Goal: Task Accomplishment & Management: Manage account settings

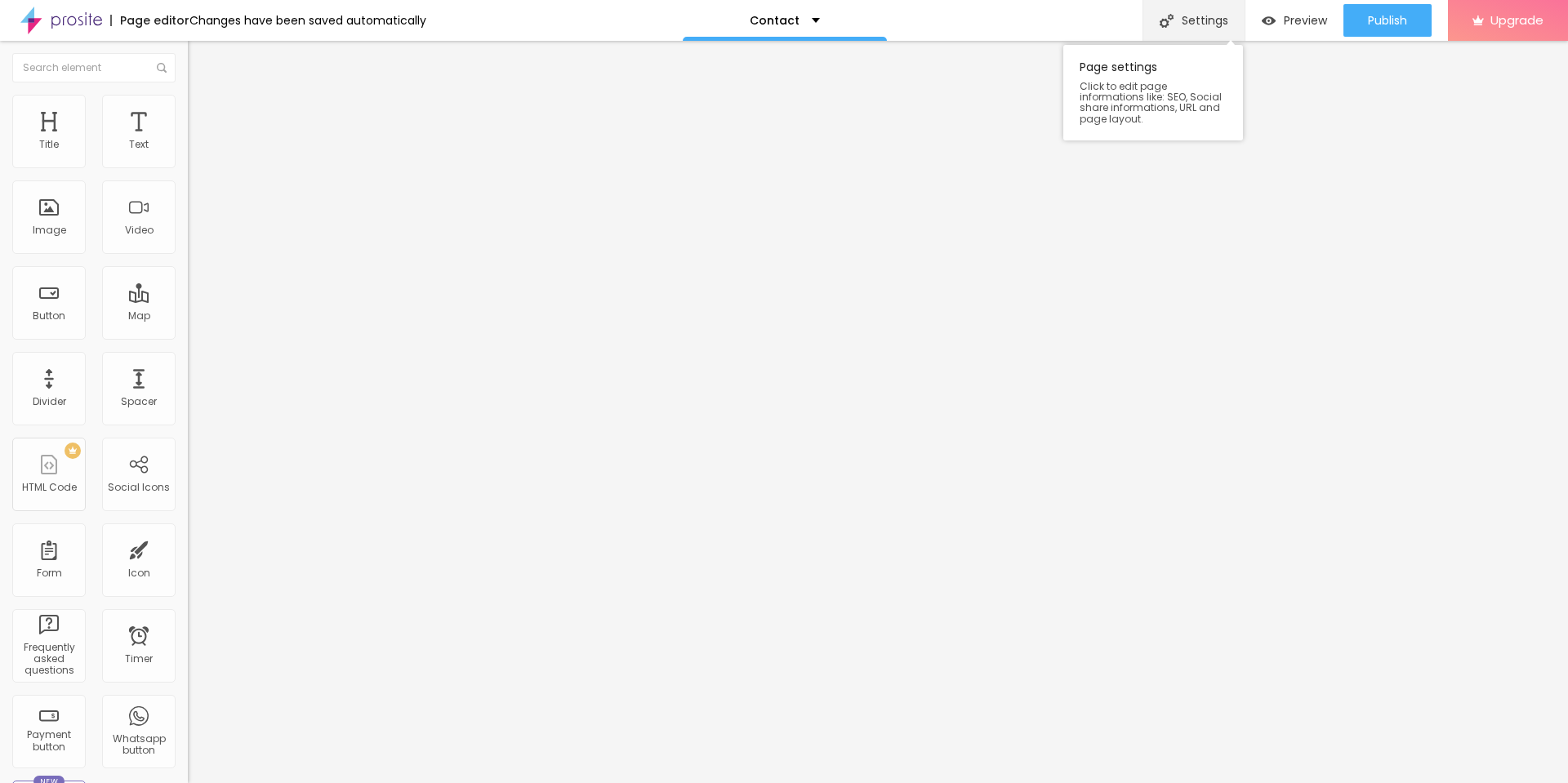
click at [1176, 10] on div "Settings" at bounding box center [1193, 20] width 102 height 41
type input "Get it touch | TheTrustCheck"
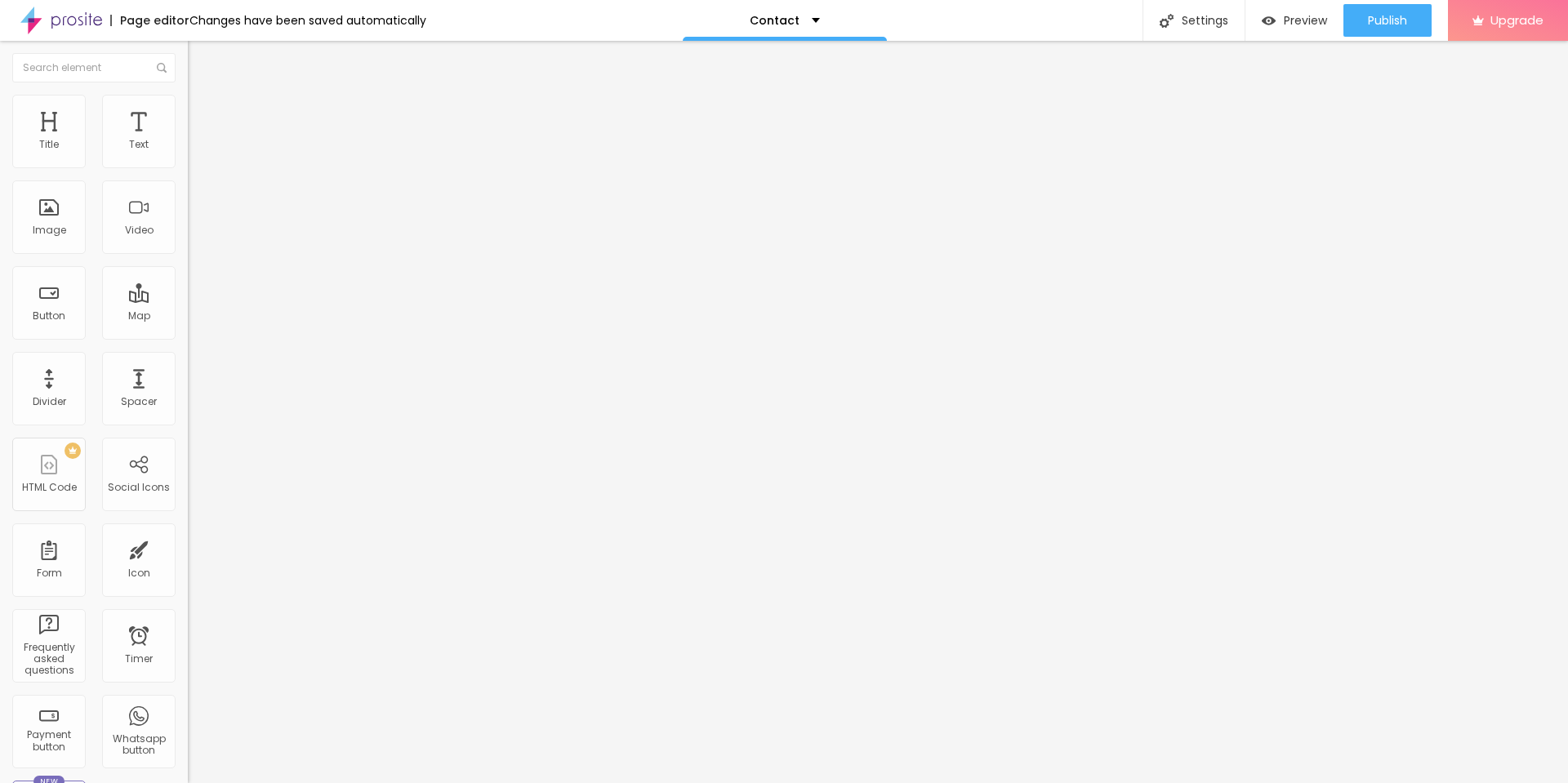
drag, startPoint x: 1450, startPoint y: 64, endPoint x: 1444, endPoint y: 79, distance: 16.2
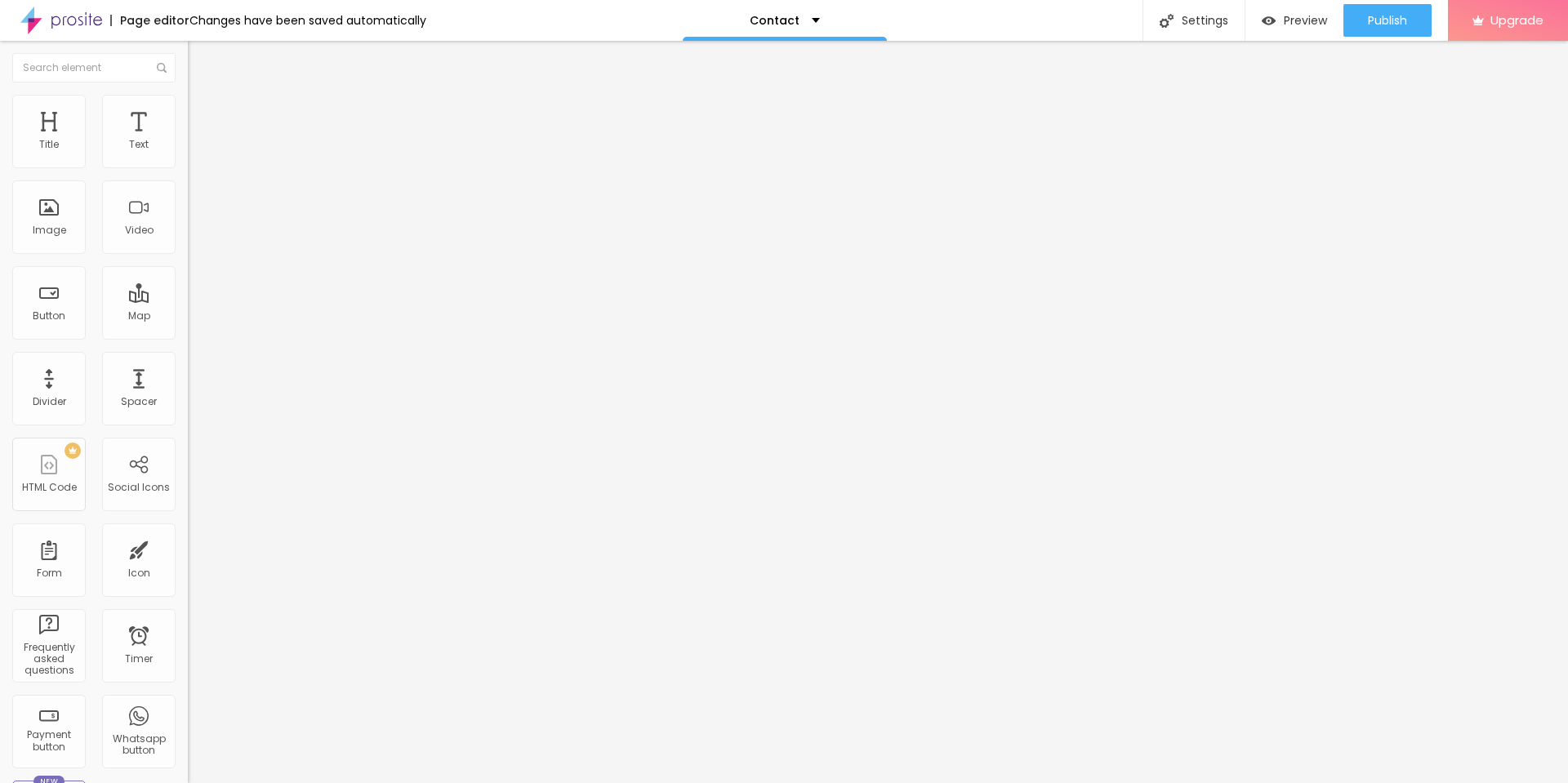
paste input "|"
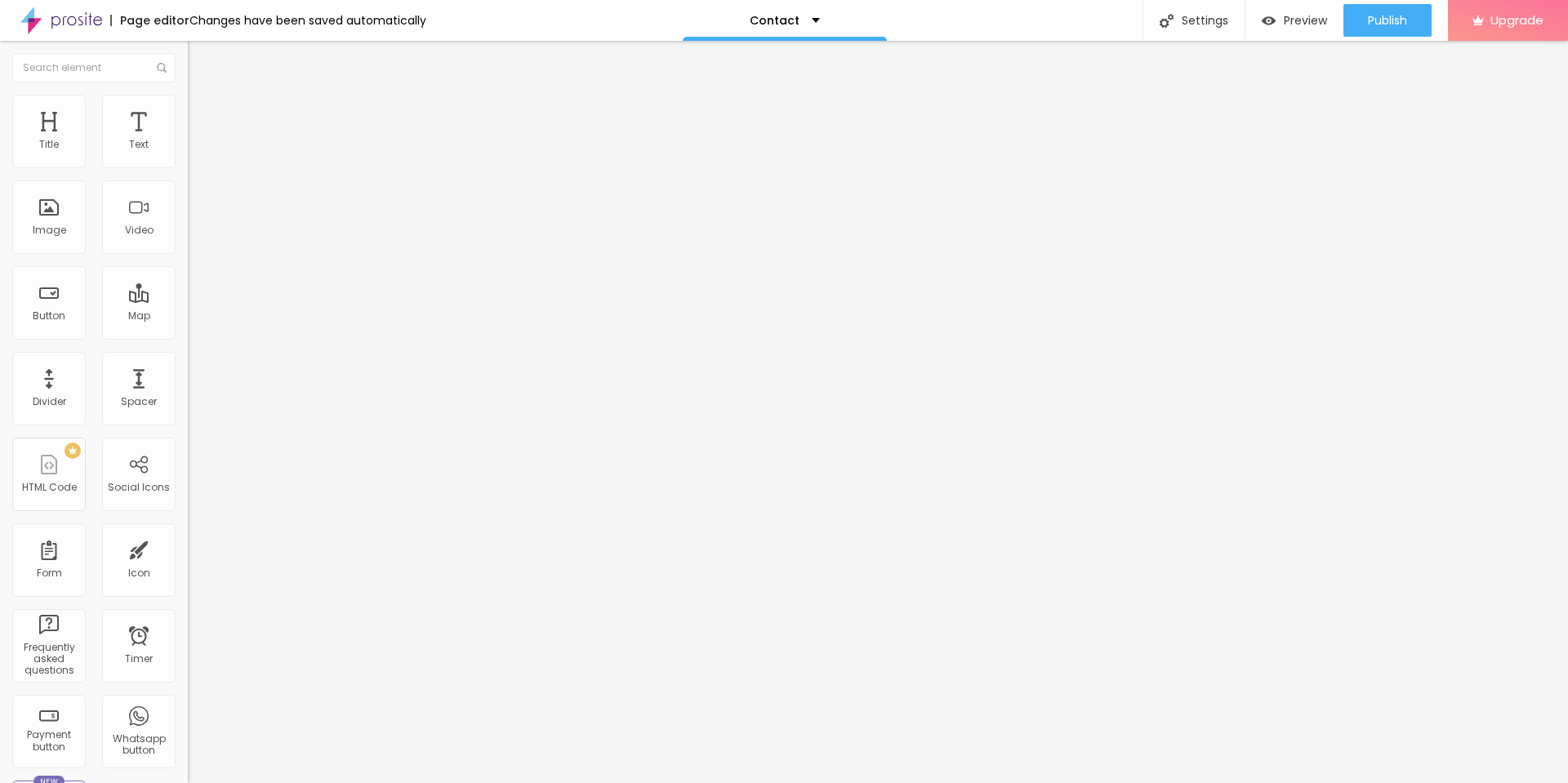
type input "Get it touch | TheTrustCheck"
click at [188, 99] on li "Style" at bounding box center [281, 102] width 188 height 16
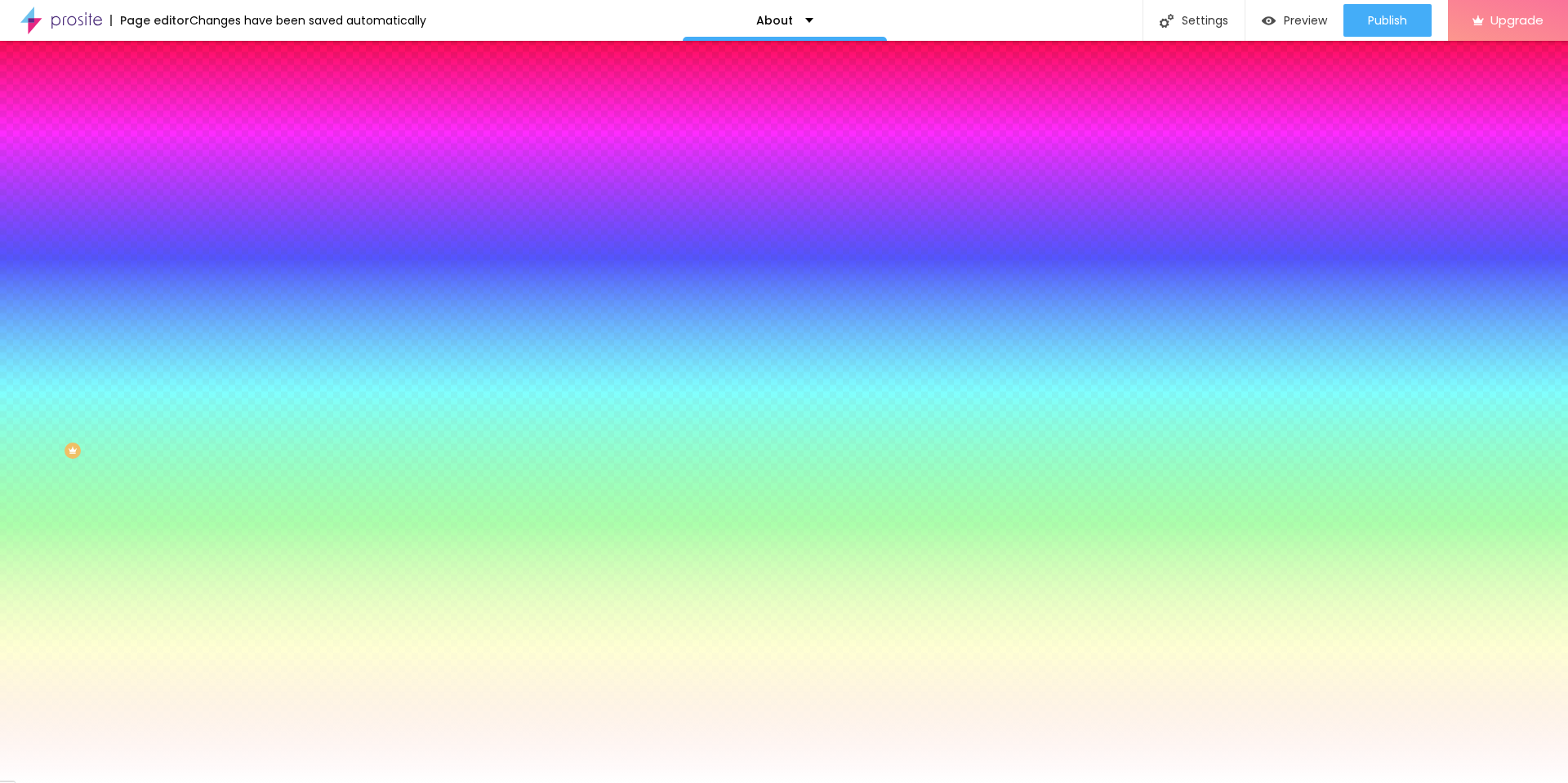
click at [188, 93] on img at bounding box center [194, 85] width 14 height 14
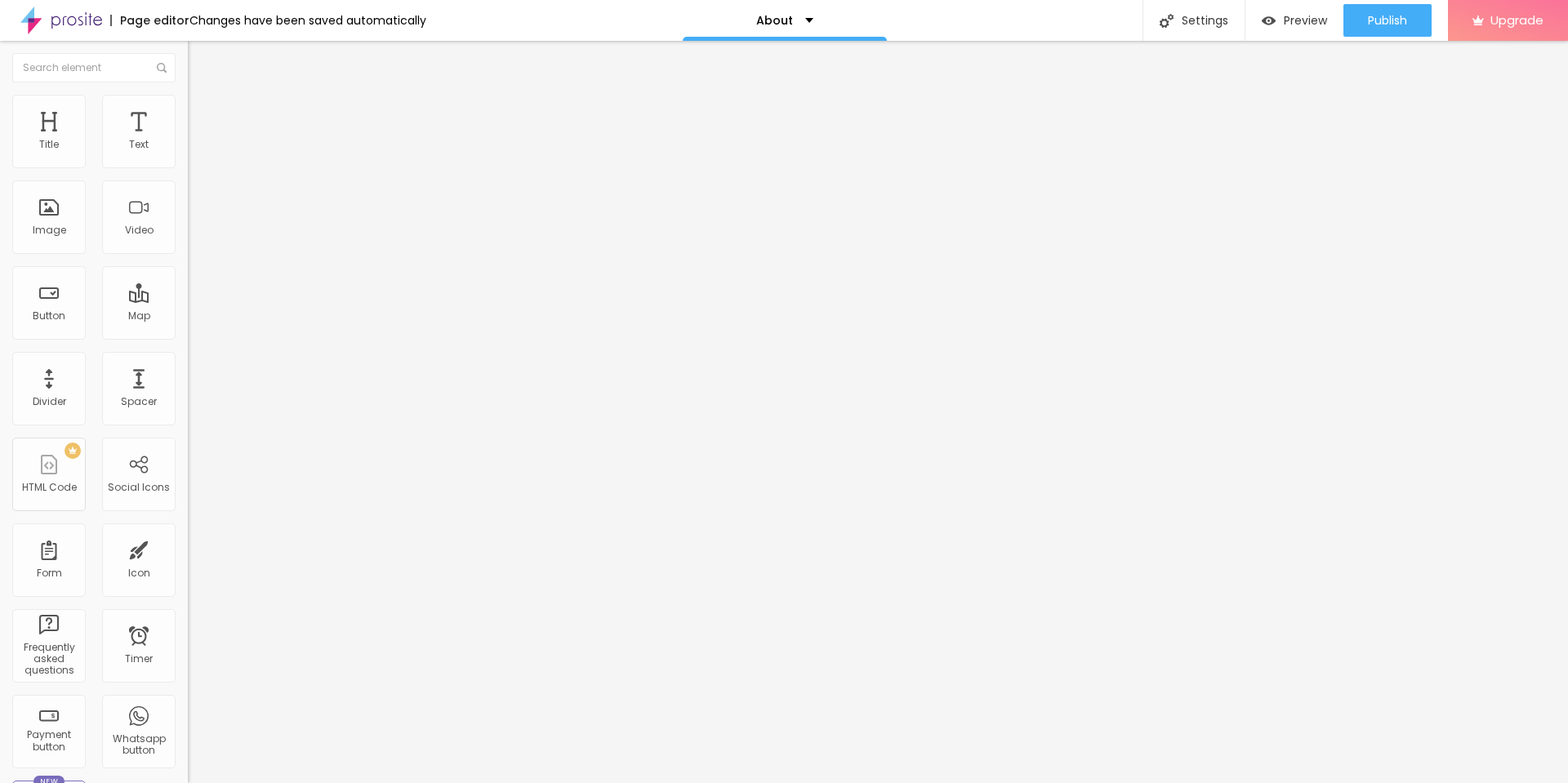
click at [188, 111] on li "Advanced" at bounding box center [281, 119] width 188 height 16
click at [188, 93] on img at bounding box center [194, 85] width 14 height 14
click at [126, 472] on div "Social Icons" at bounding box center [138, 473] width 73 height 73
click at [188, 111] on img at bounding box center [194, 118] width 14 height 14
click at [188, 96] on img at bounding box center [194, 101] width 14 height 14
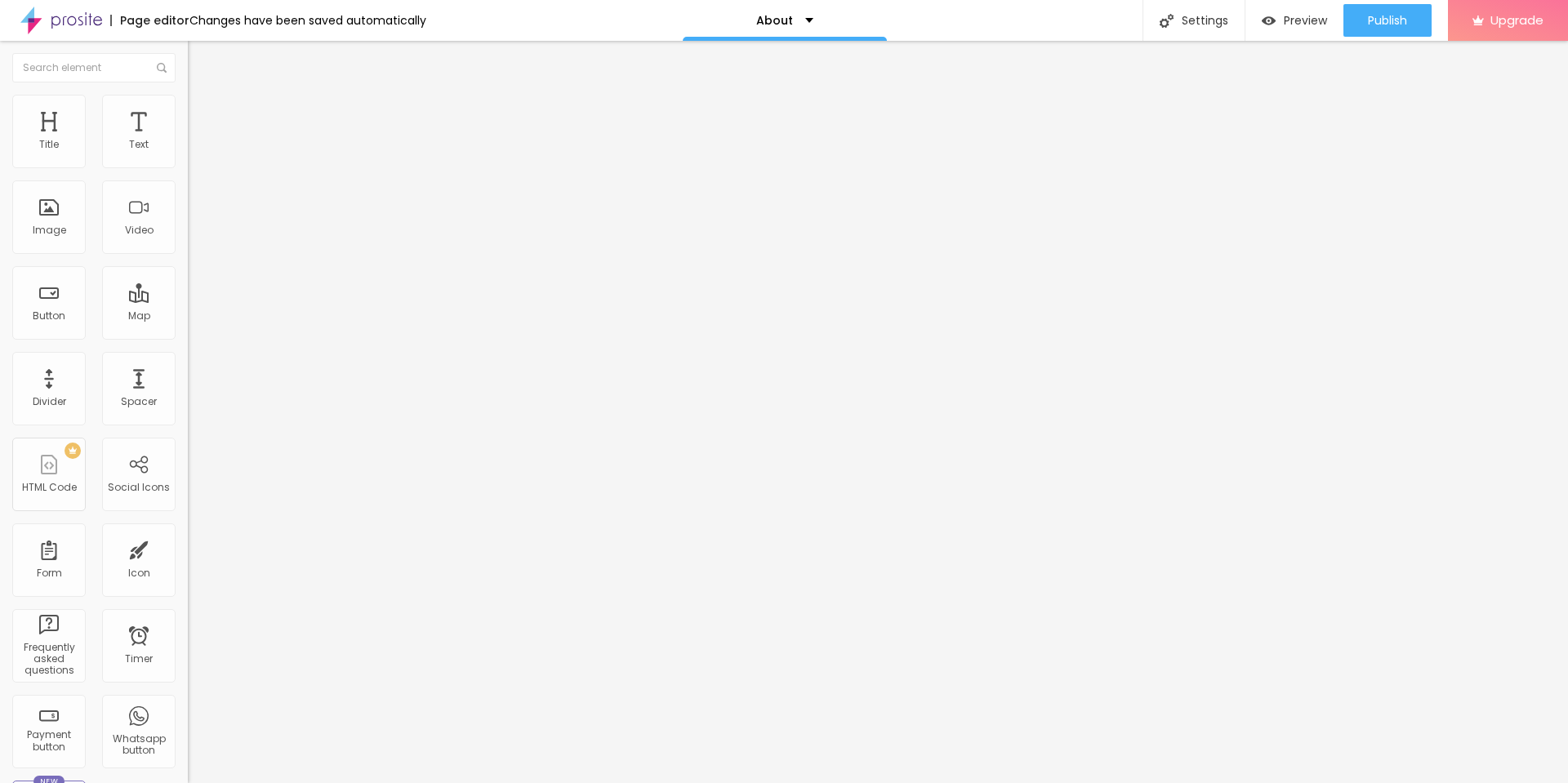
click at [188, 111] on img at bounding box center [194, 118] width 14 height 14
click at [188, 93] on img at bounding box center [194, 85] width 14 height 14
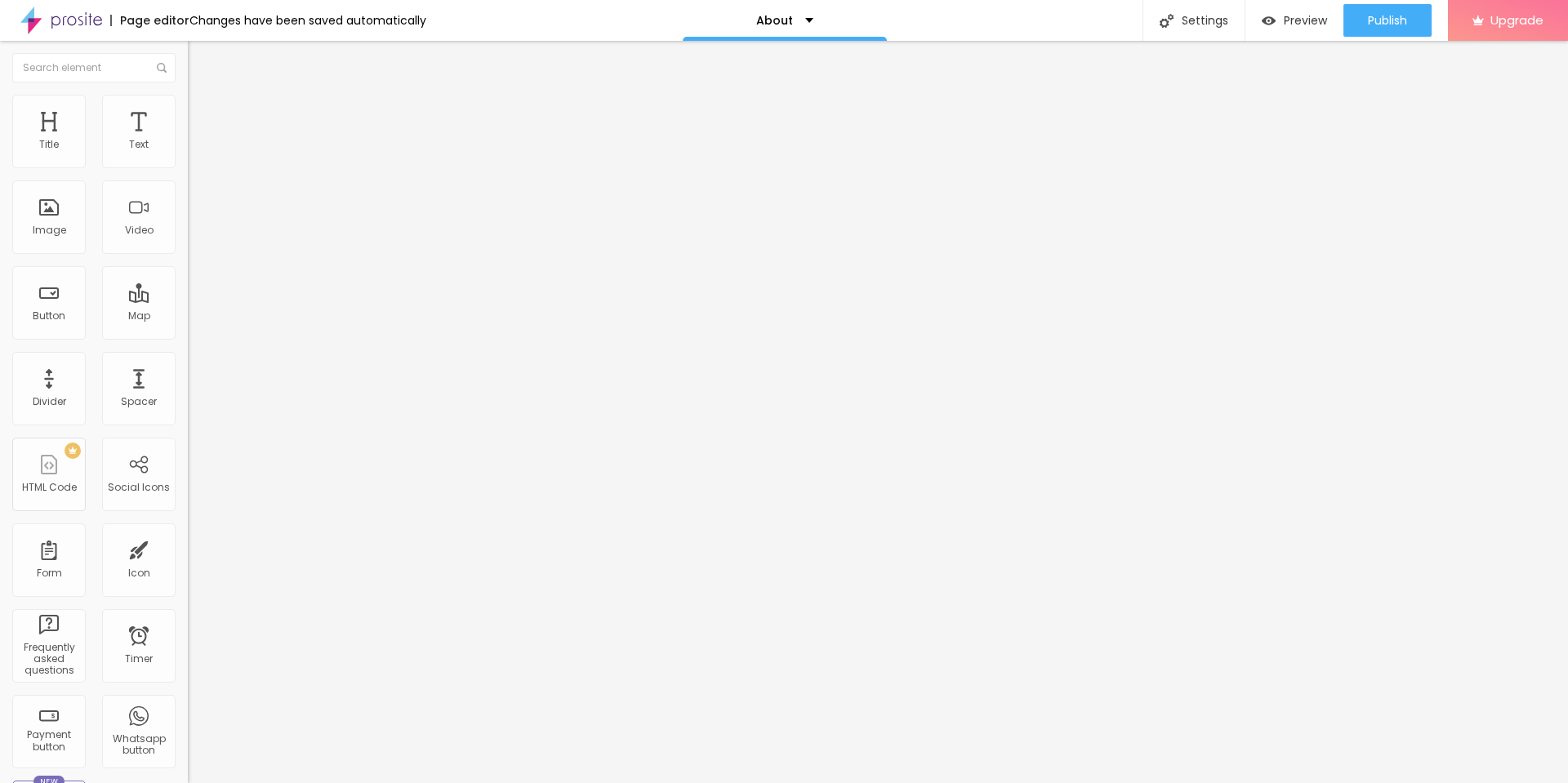
click at [188, 104] on img at bounding box center [194, 101] width 14 height 14
click at [188, 111] on img at bounding box center [194, 118] width 14 height 14
click at [188, 100] on li "Style" at bounding box center [281, 102] width 188 height 16
click at [188, 94] on li "Style" at bounding box center [281, 102] width 188 height 16
type input "13"
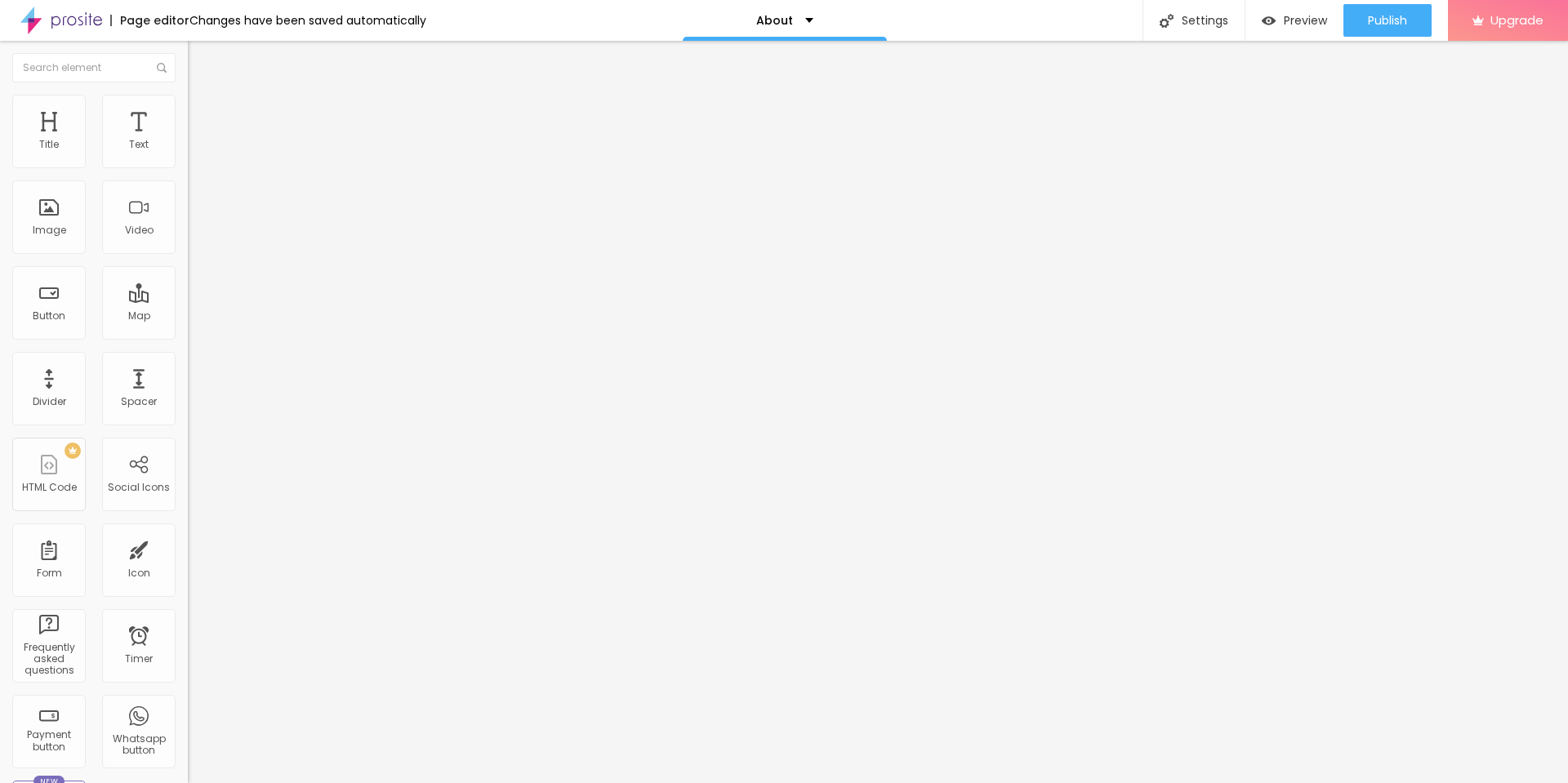
type input "13"
type input "14"
type input "15"
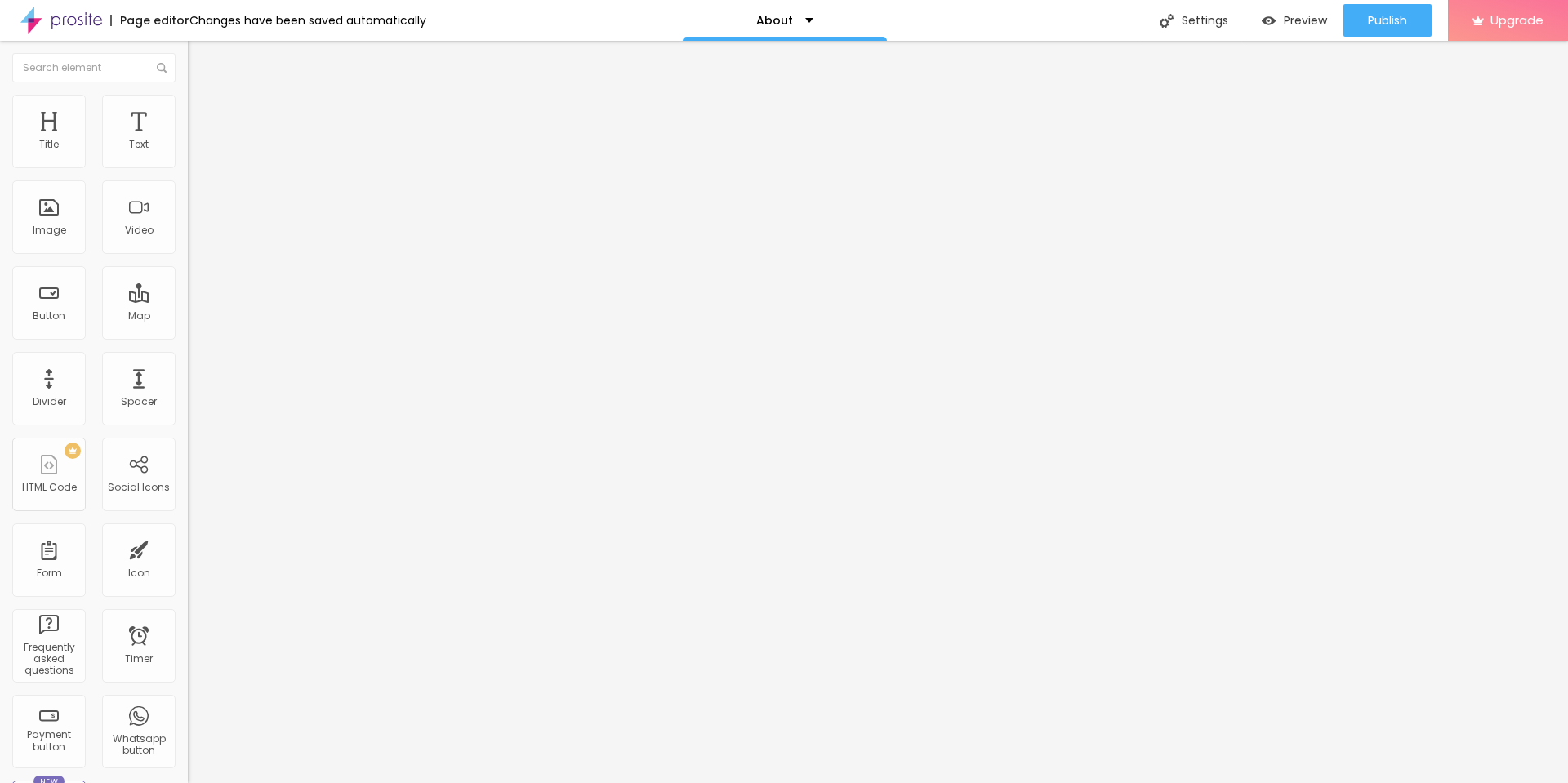
type input "16"
type input "17"
type input "18"
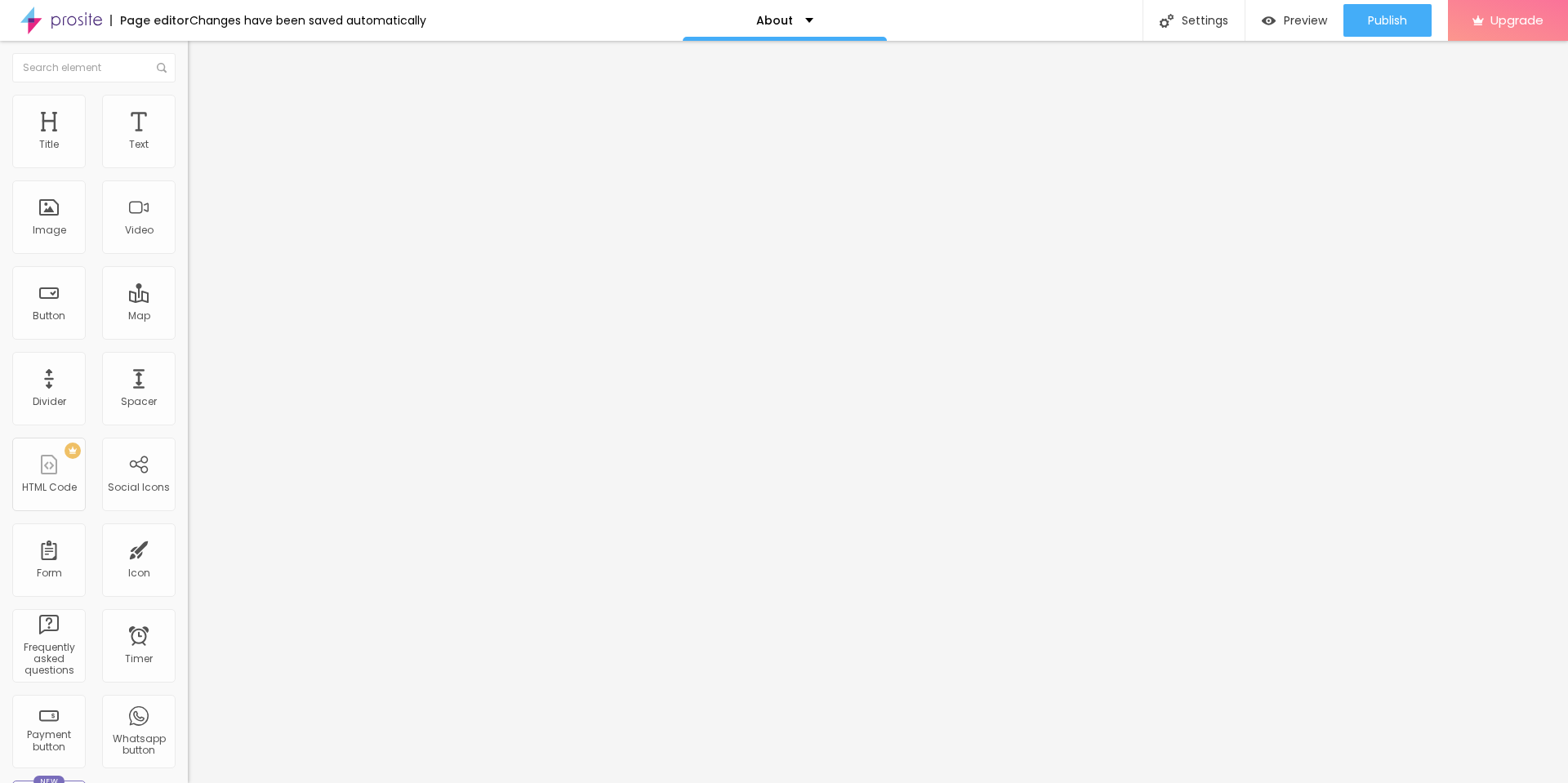
type input "18"
type input "19"
type input "20"
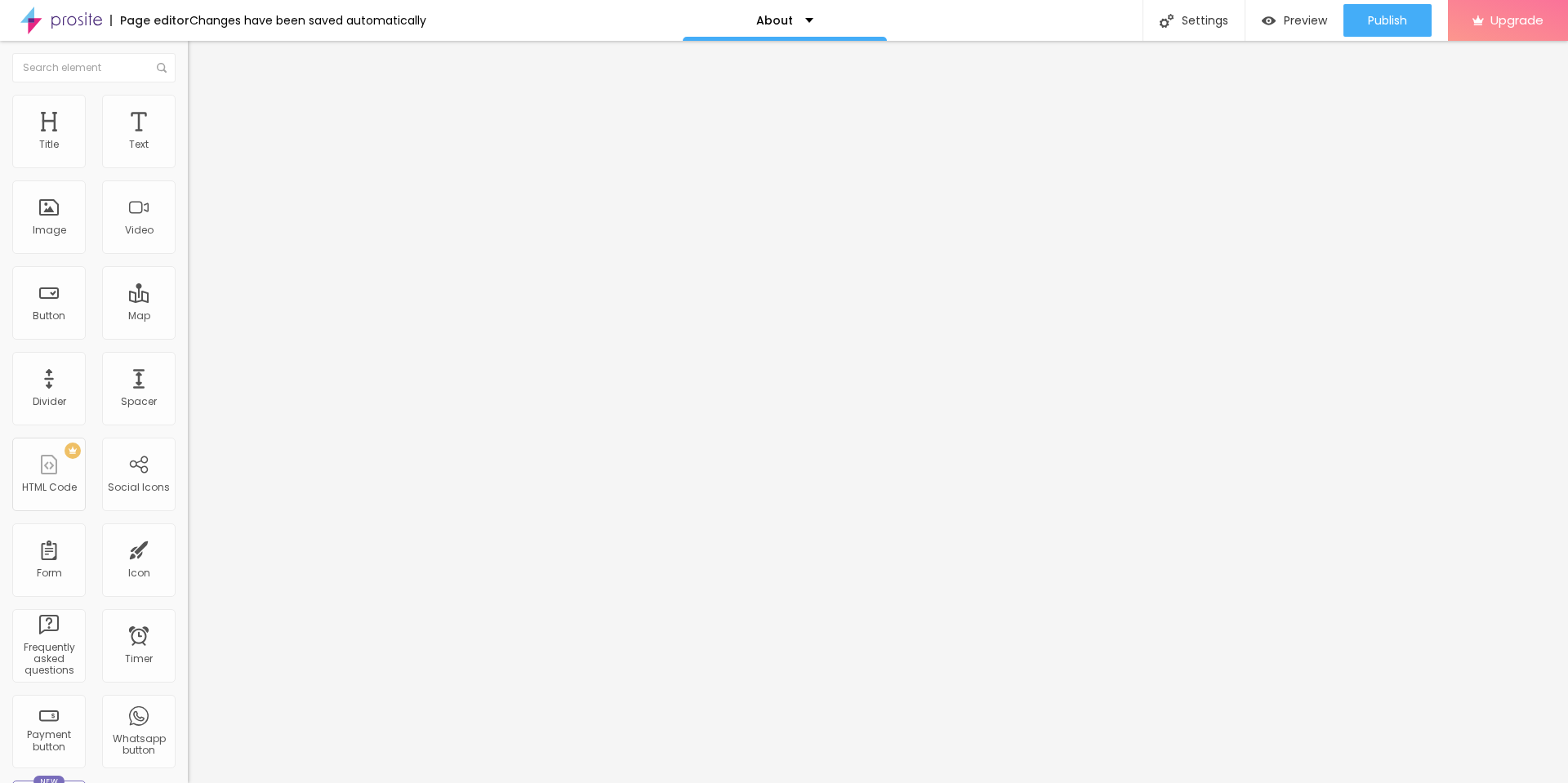
type input "19"
type input "18"
type input "17"
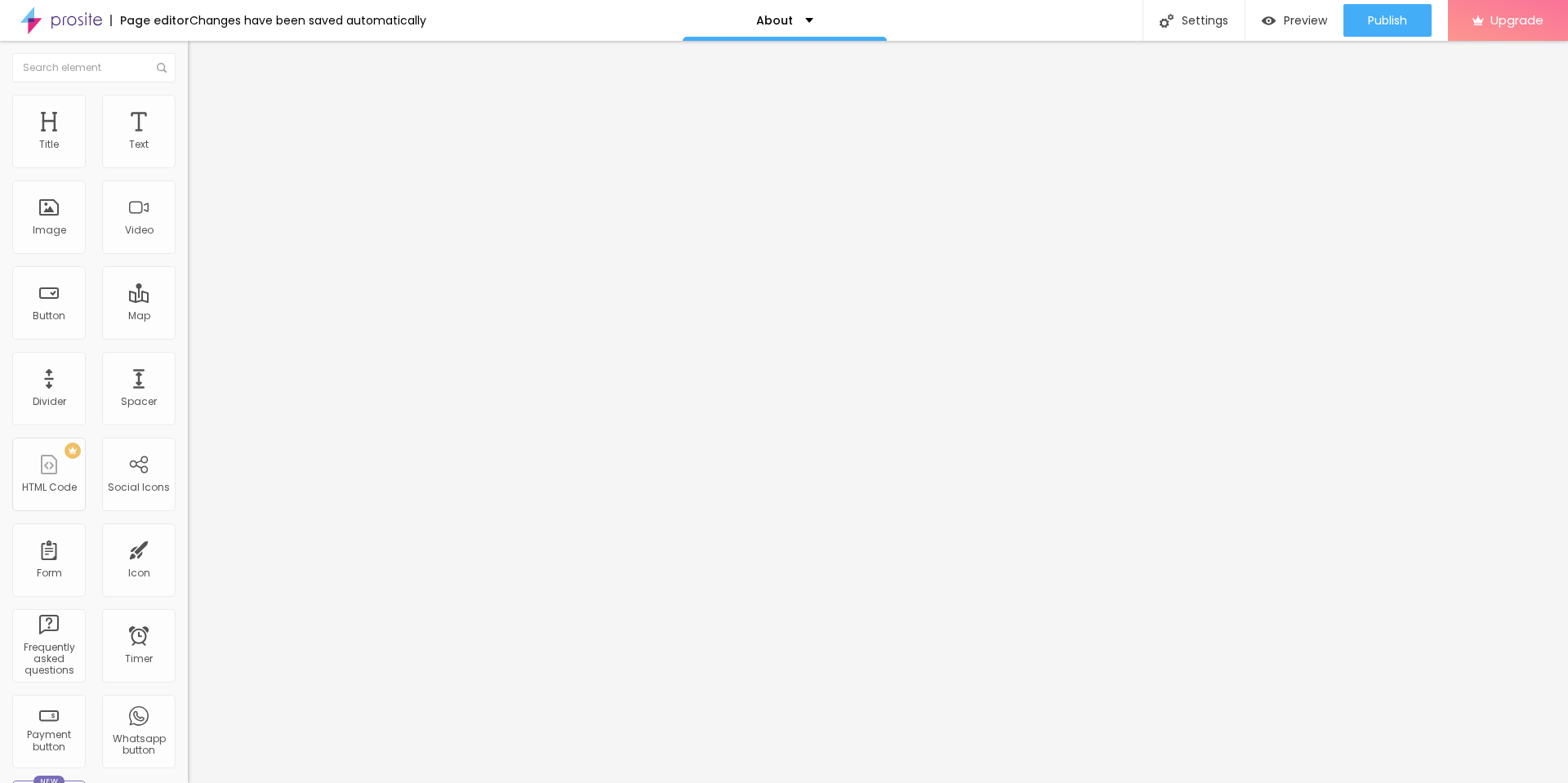
type input "17"
type input "16"
drag, startPoint x: 89, startPoint y: 221, endPoint x: 100, endPoint y: 220, distance: 11.0
type input "16"
click at [188, 209] on input "range" at bounding box center [240, 203] width 106 height 13
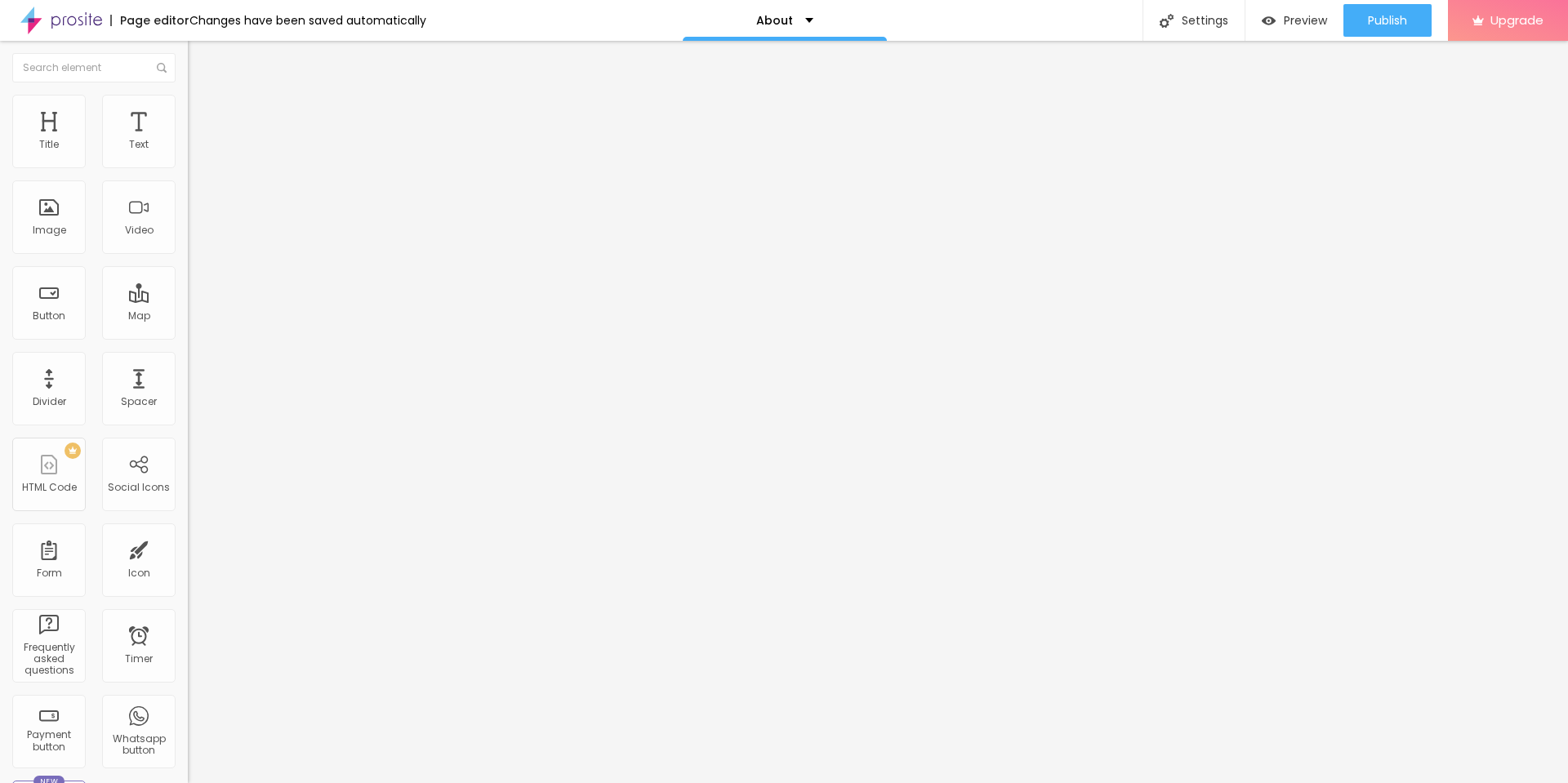
type input "9"
type input "10"
type input "11"
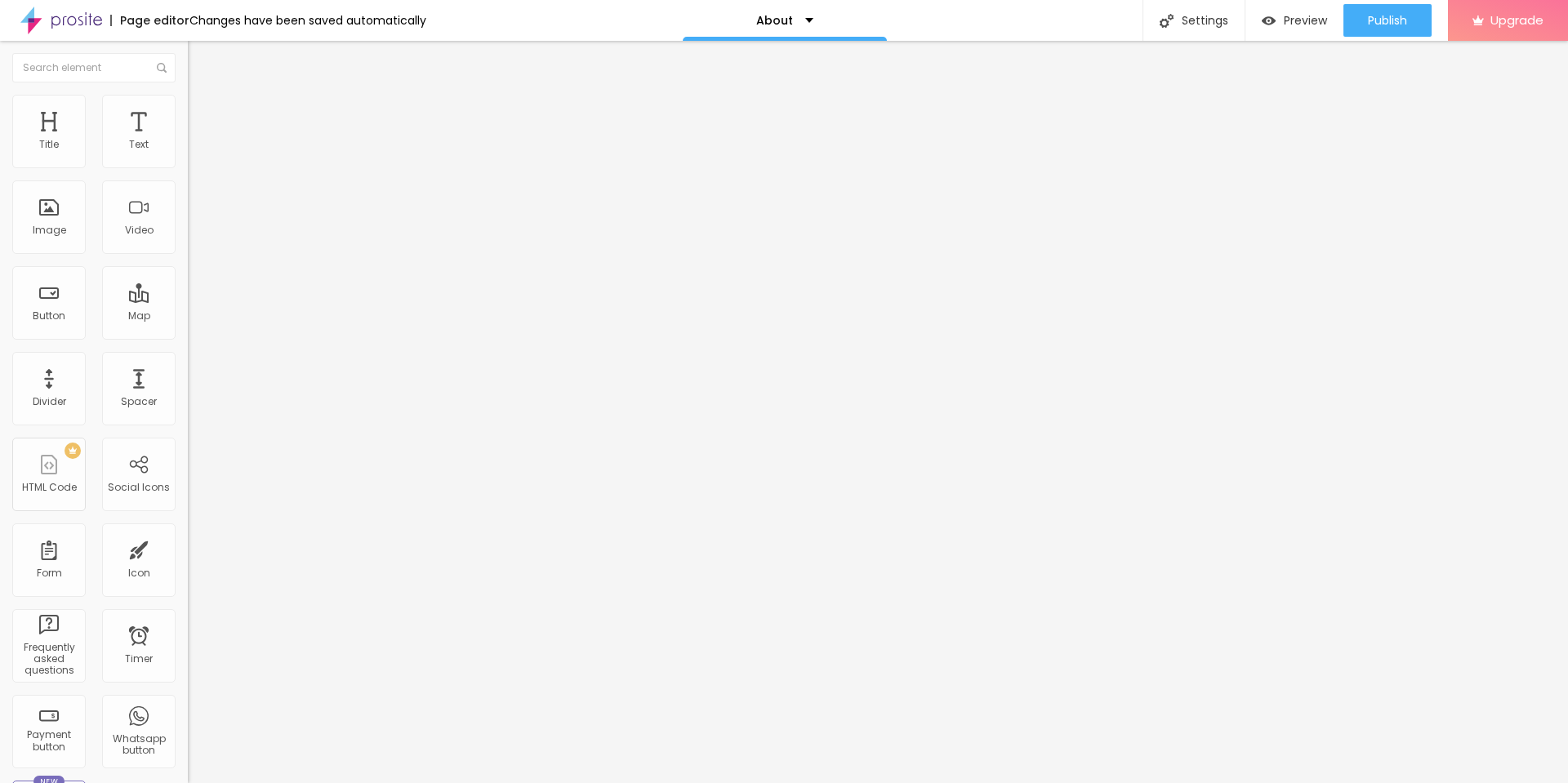
type input "11"
type input "12"
type input "14"
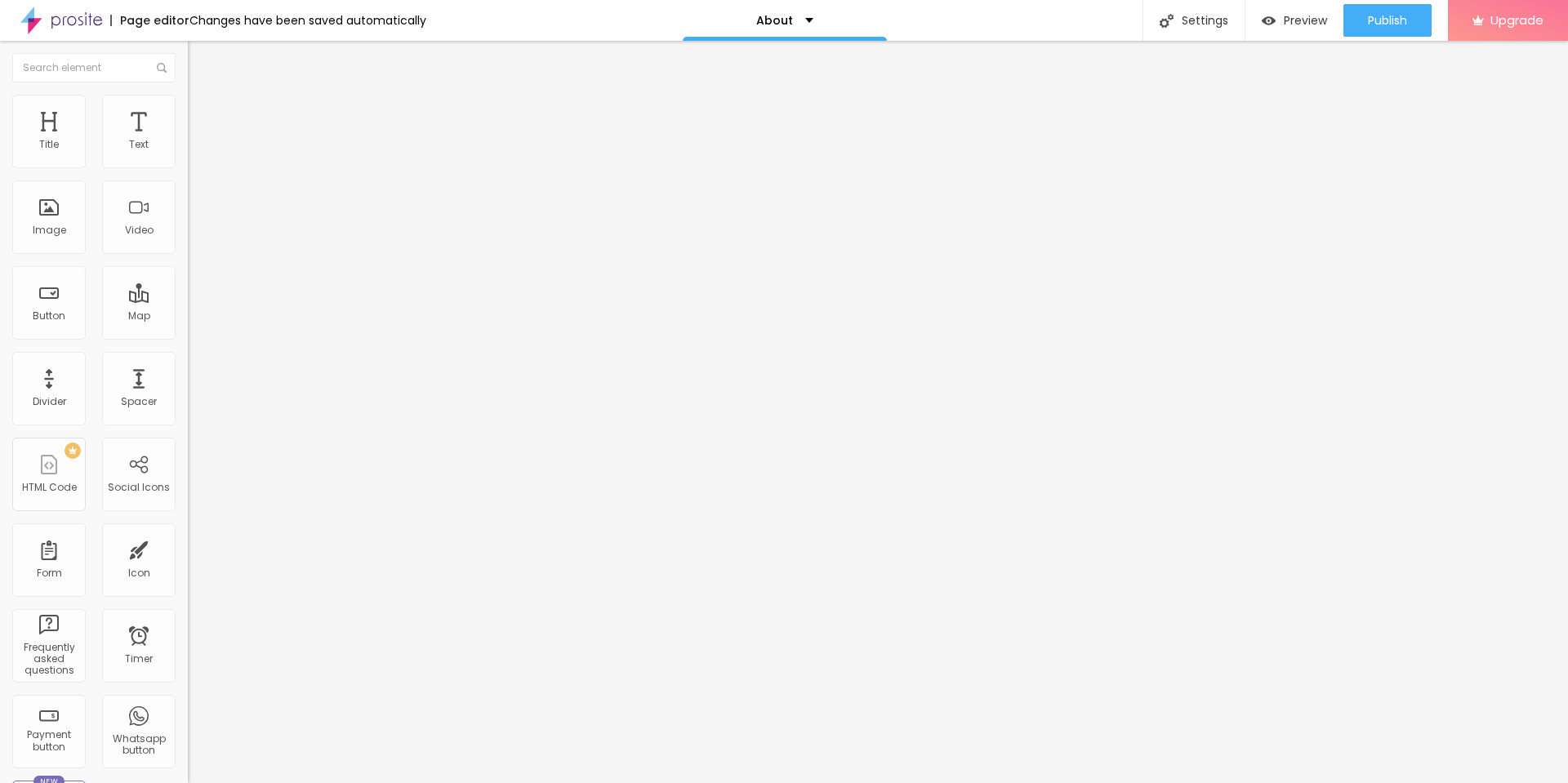
type input "15"
type input "16"
type input "17"
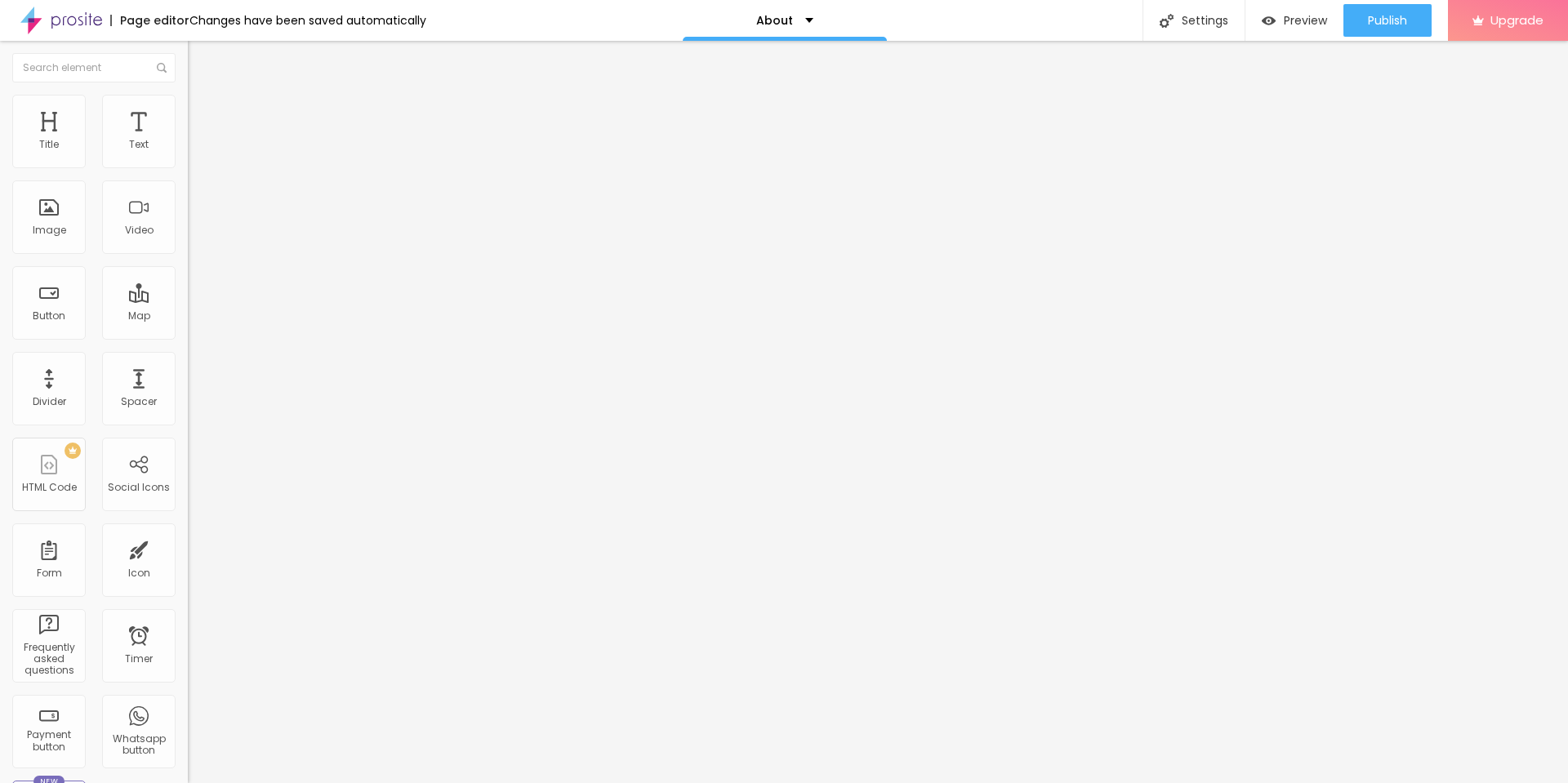
type input "17"
type input "18"
type input "21"
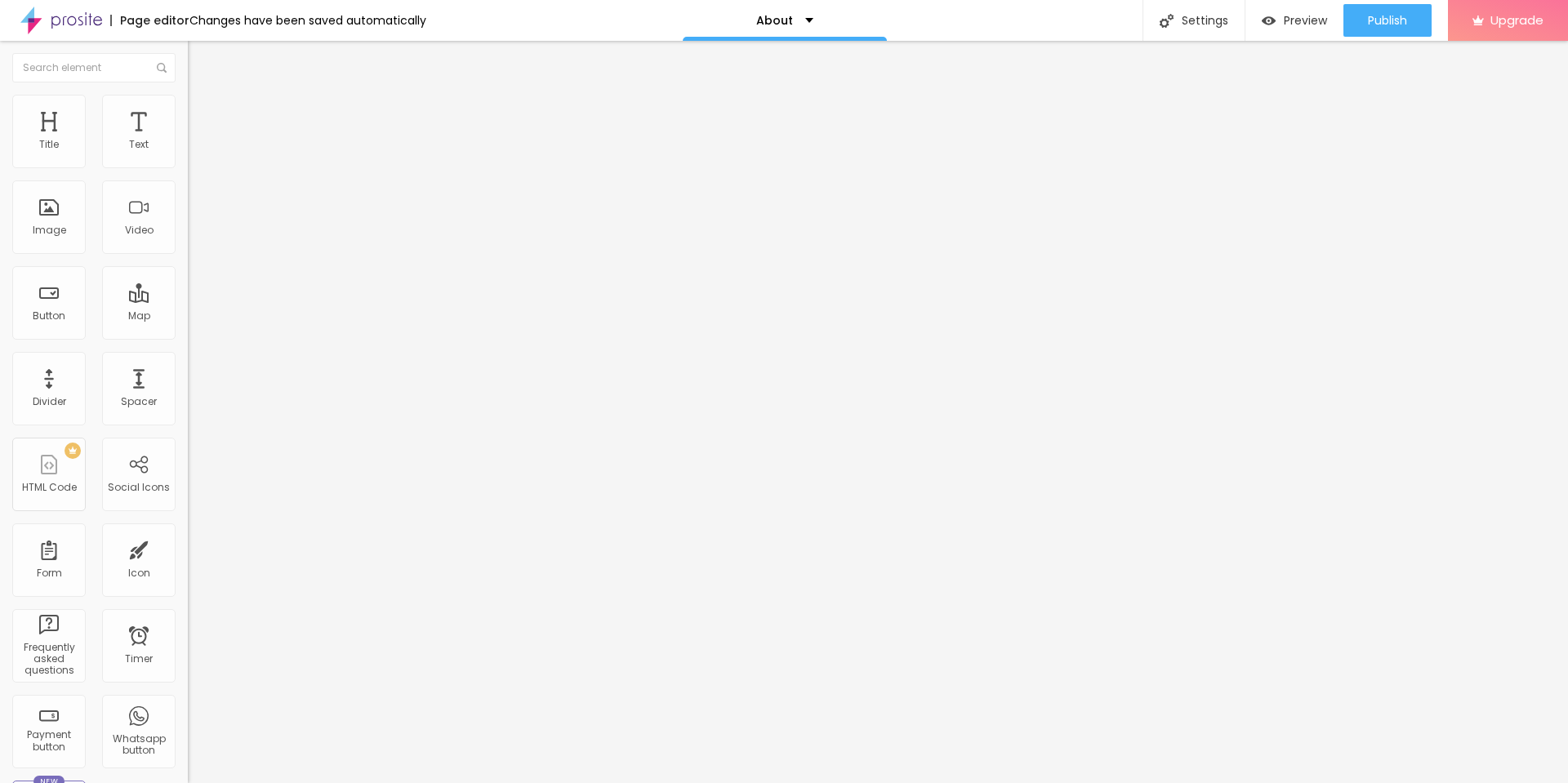
type input "22"
type input "23"
type input "24"
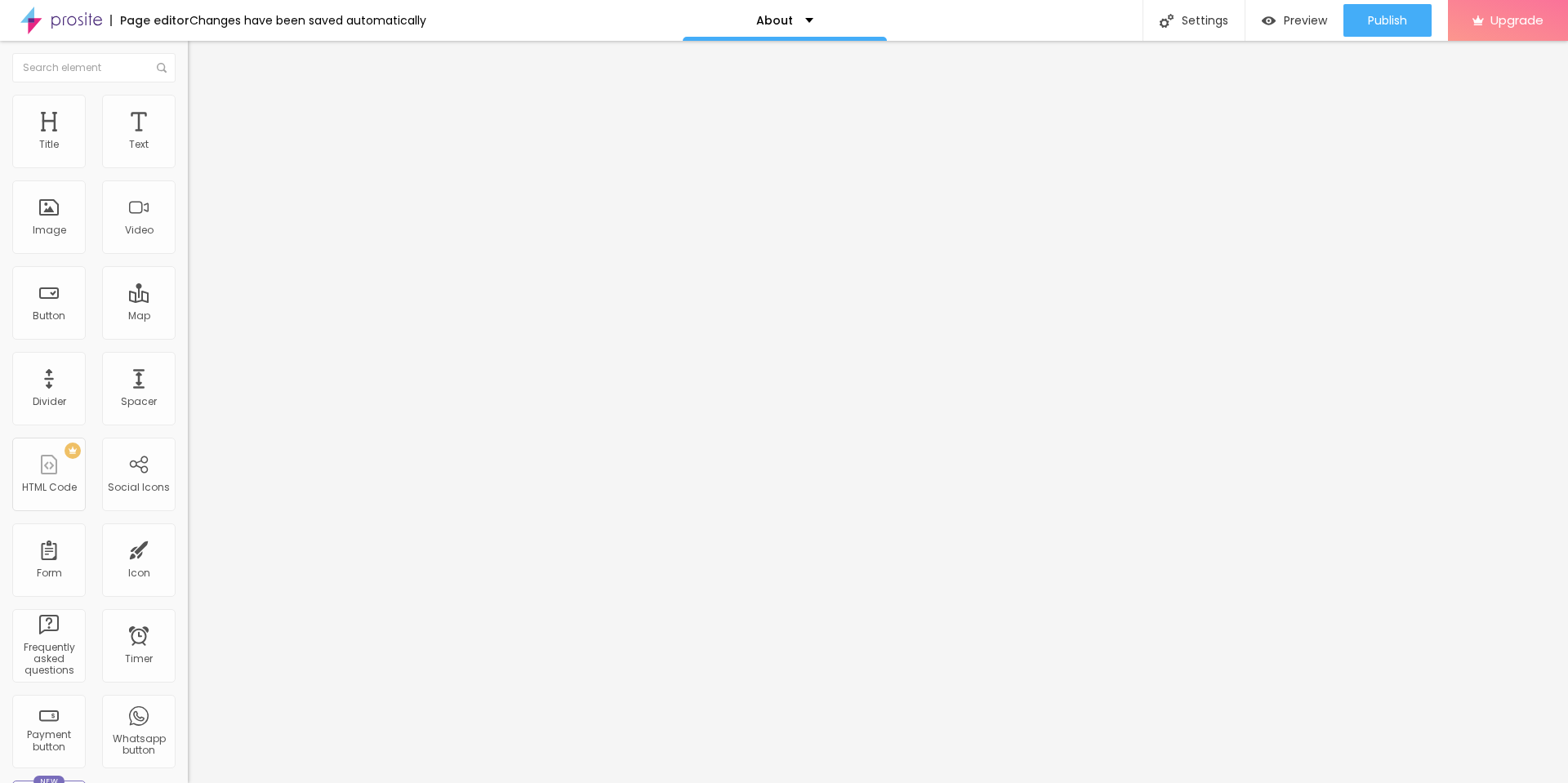
type input "24"
type input "23"
type input "16"
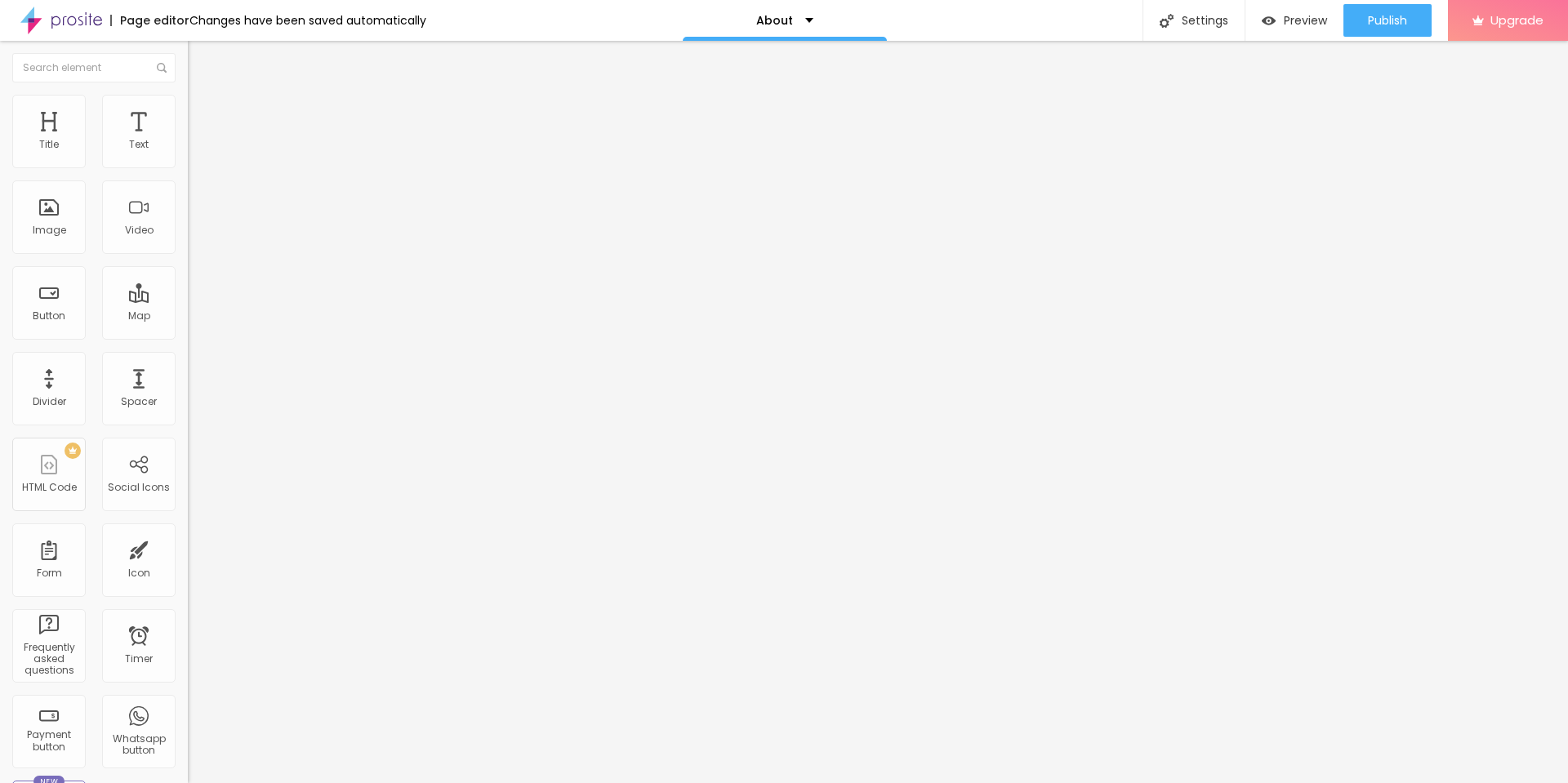
type input "15"
type input "14"
type input "11"
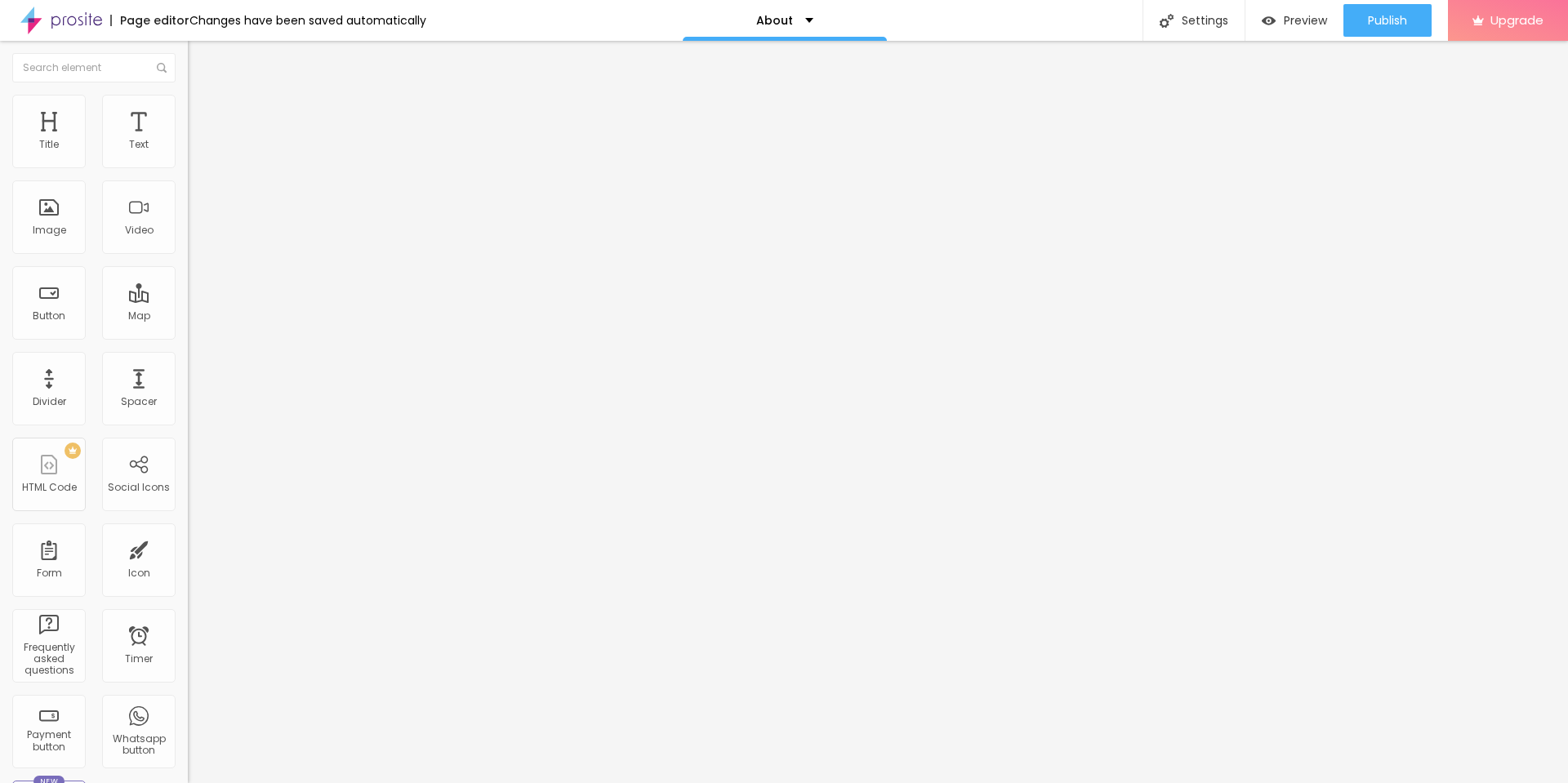
type input "11"
type input "10"
type input "8"
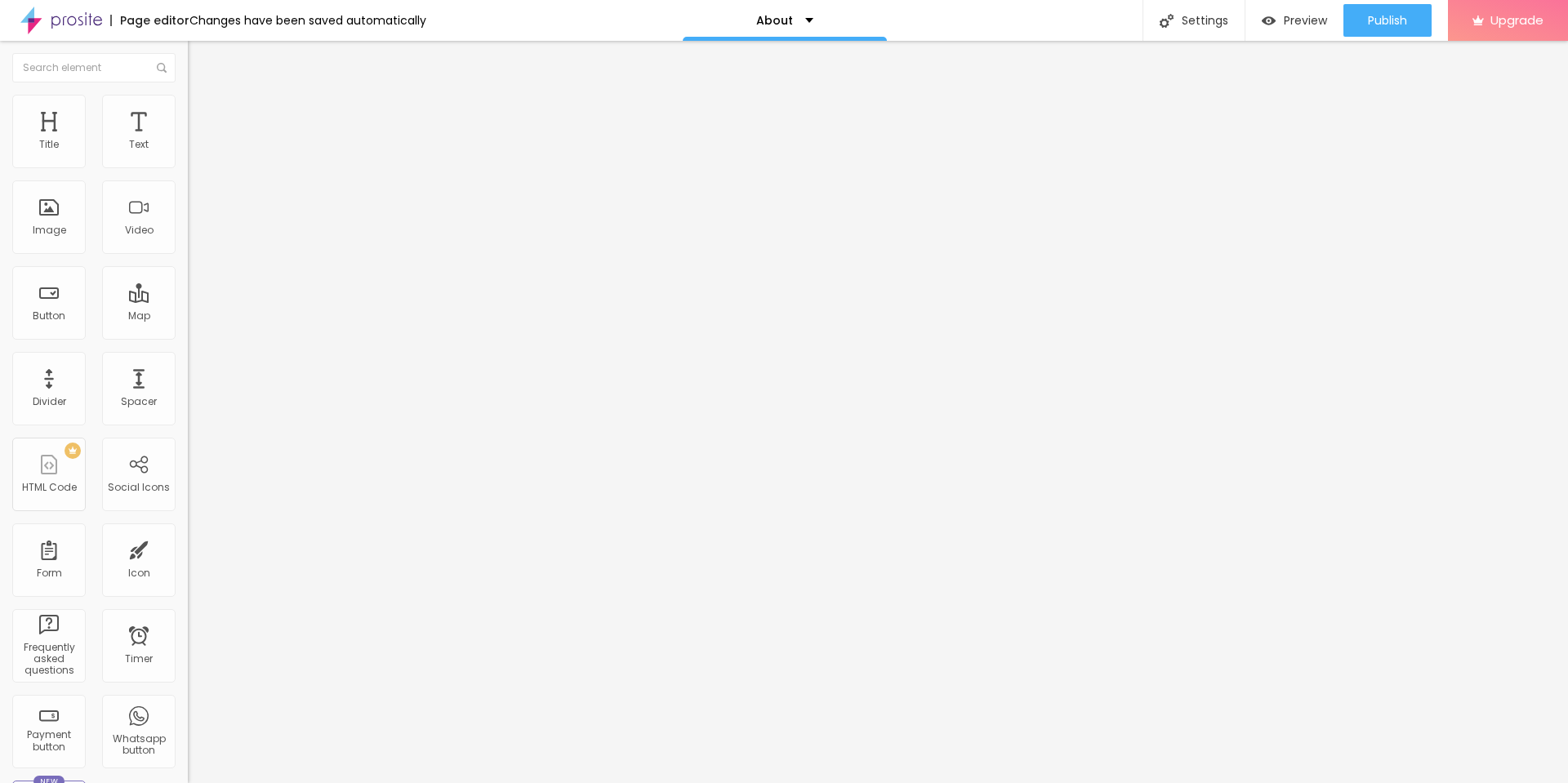
type input "7"
type input "5"
type input "4"
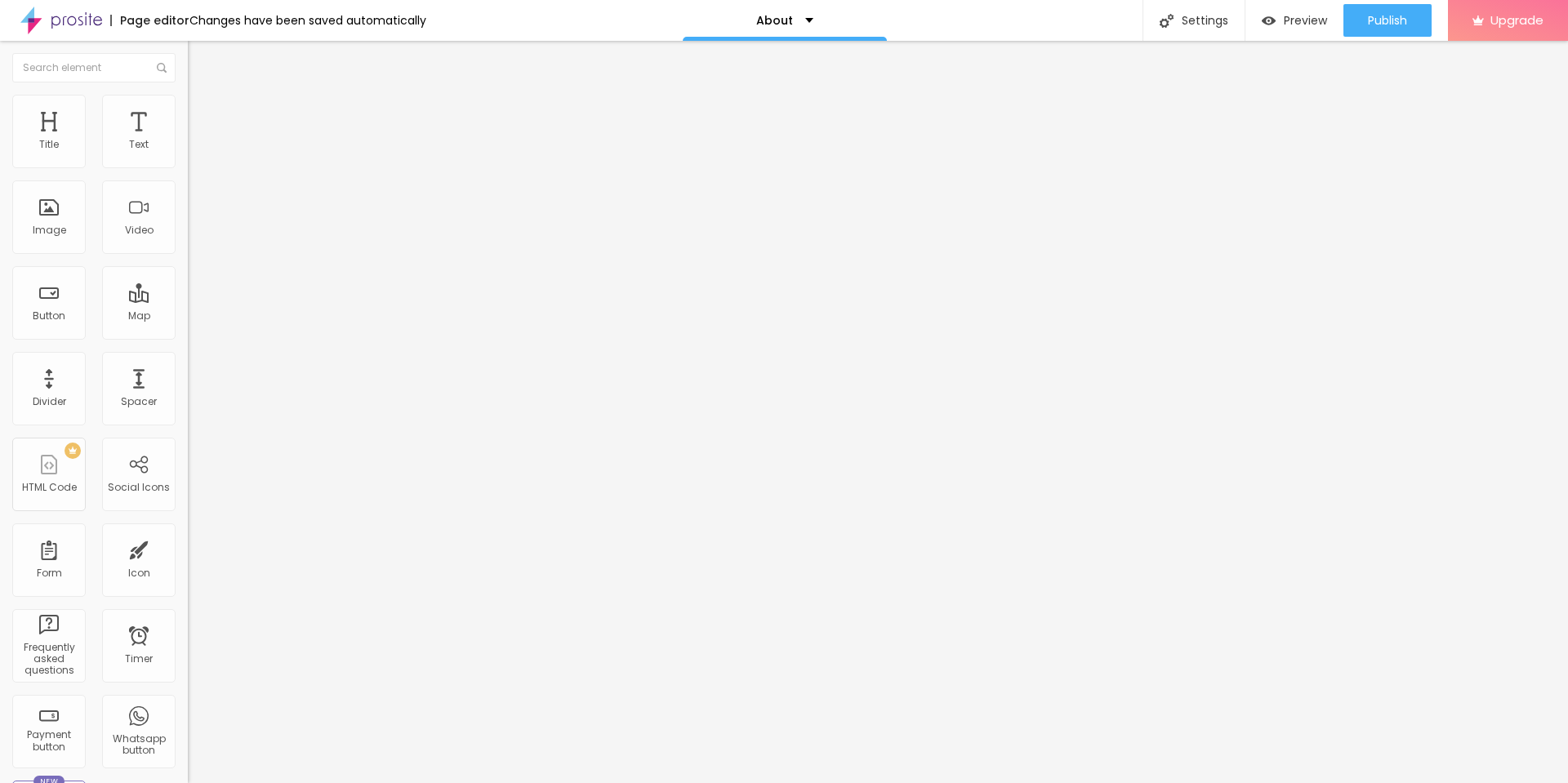
type input "4"
type input "5"
type input "6"
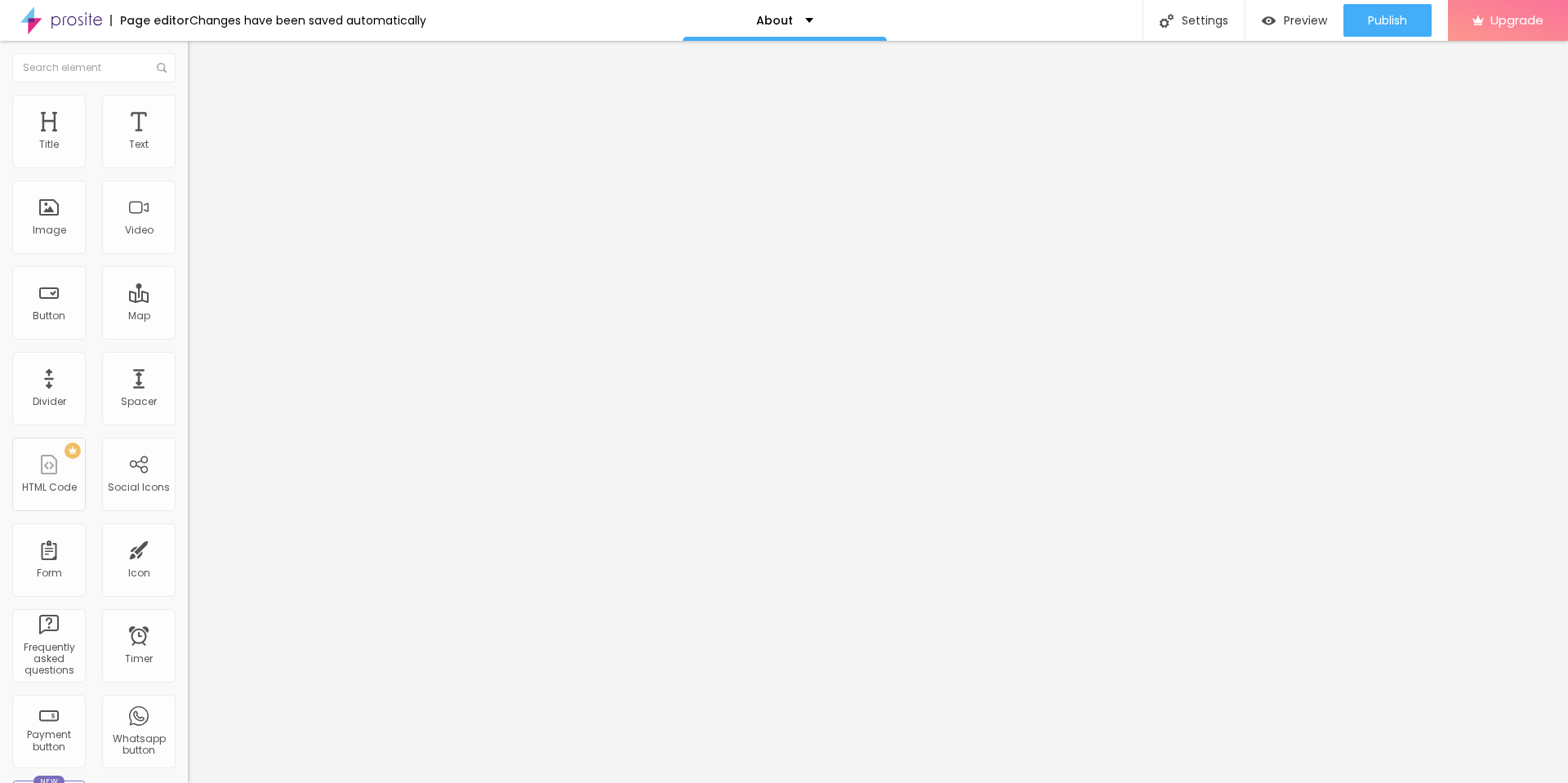
type input "7"
drag, startPoint x: 70, startPoint y: 266, endPoint x: 51, endPoint y: 264, distance: 19.1
type input "7"
click at [188, 251] on input "range" at bounding box center [240, 244] width 106 height 13
click at [194, 276] on icon "button" at bounding box center [200, 271] width 11 height 11
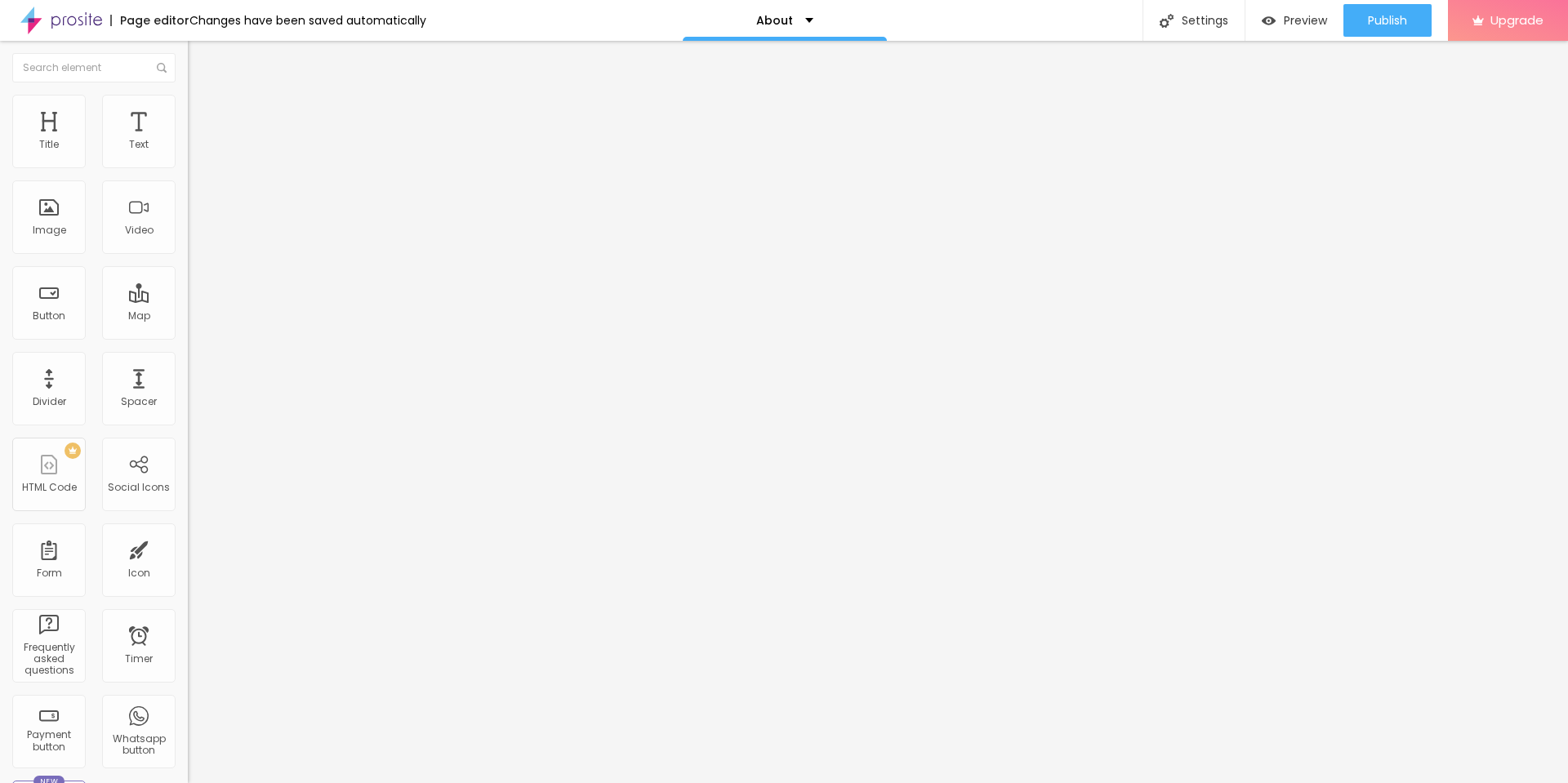
click at [198, 331] on icon "button" at bounding box center [201, 325] width 7 height 11
click at [188, 111] on img at bounding box center [194, 118] width 14 height 14
click at [188, 93] on img at bounding box center [194, 85] width 14 height 14
click at [188, 153] on img at bounding box center [194, 147] width 13 height 13
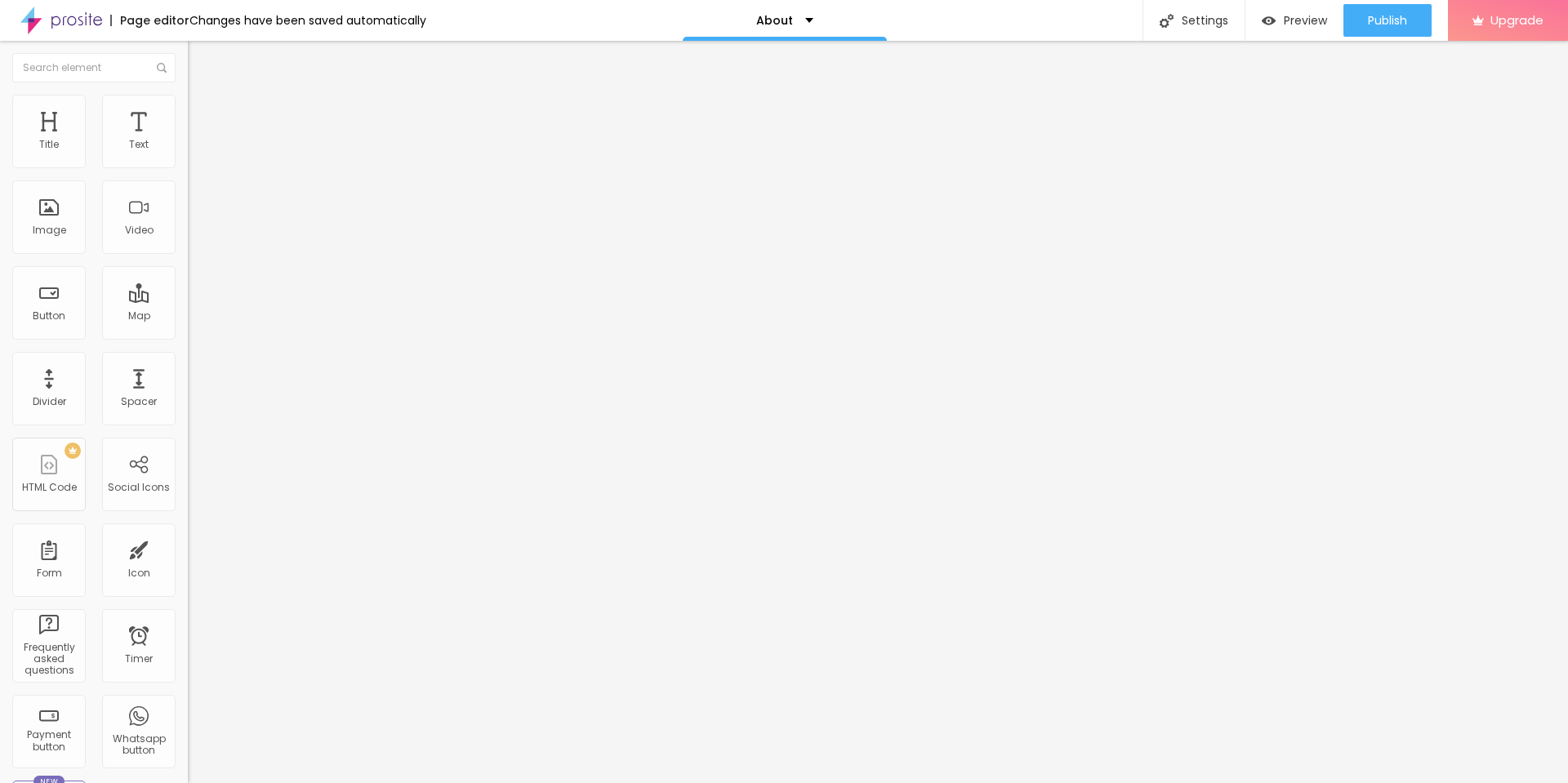
click at [188, 153] on img at bounding box center [194, 147] width 13 height 13
click at [197, 197] on div "TikTok" at bounding box center [282, 189] width 170 height 14
click at [197, 357] on div "Instagram" at bounding box center [282, 448] width 170 height 181
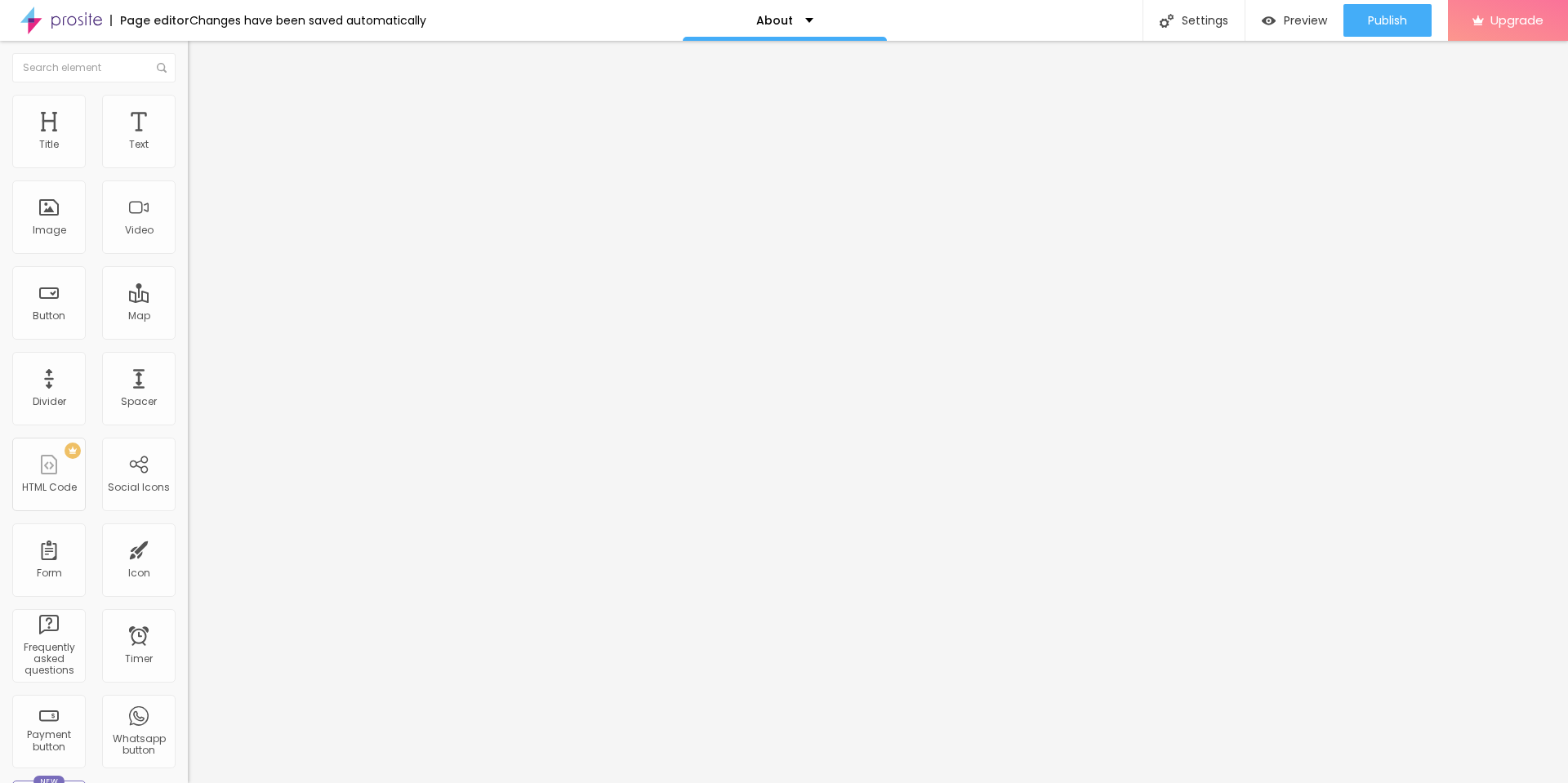
click at [197, 357] on div "Soundcloud" at bounding box center [282, 448] width 170 height 181
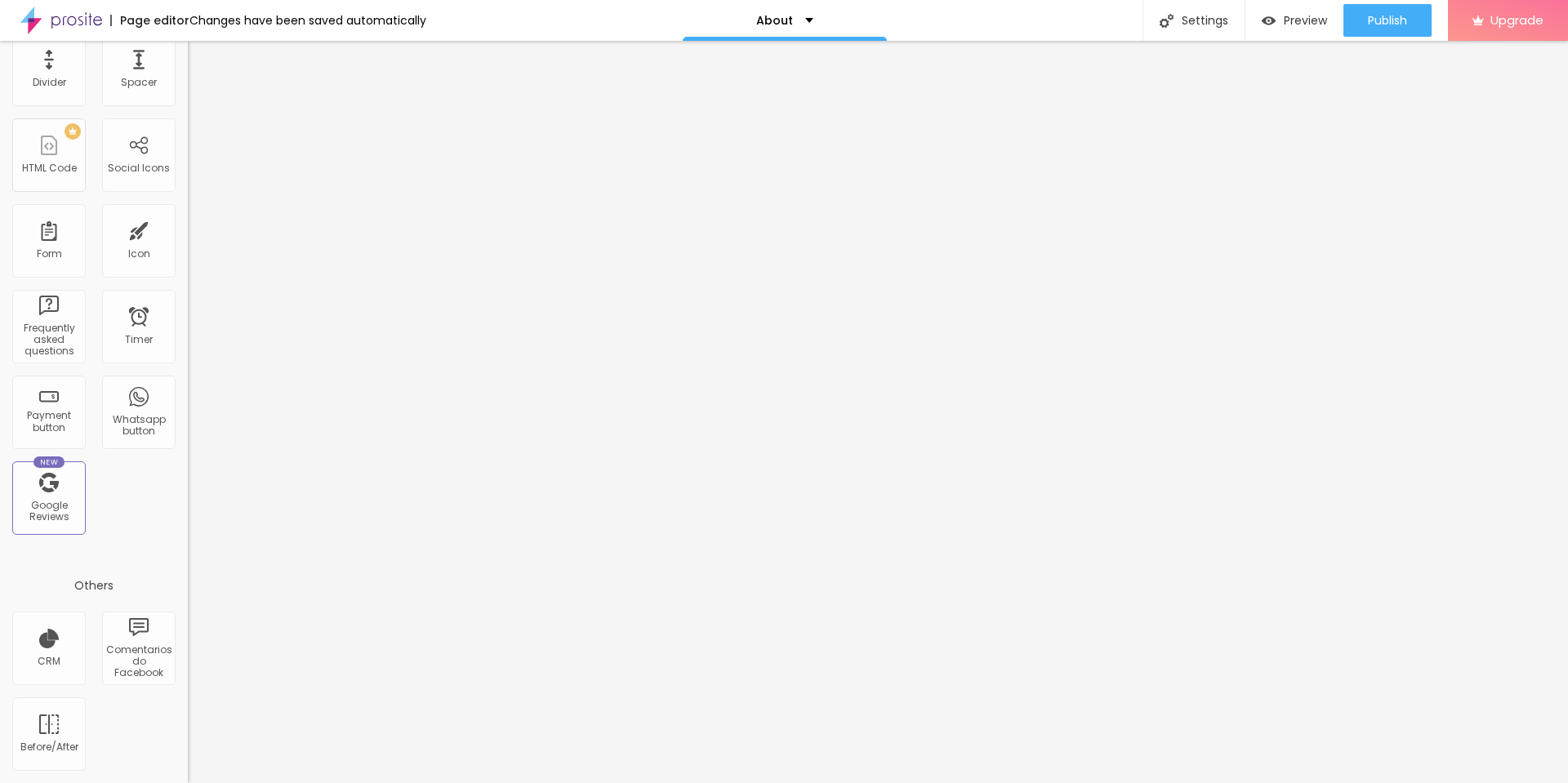
scroll to position [0, 0]
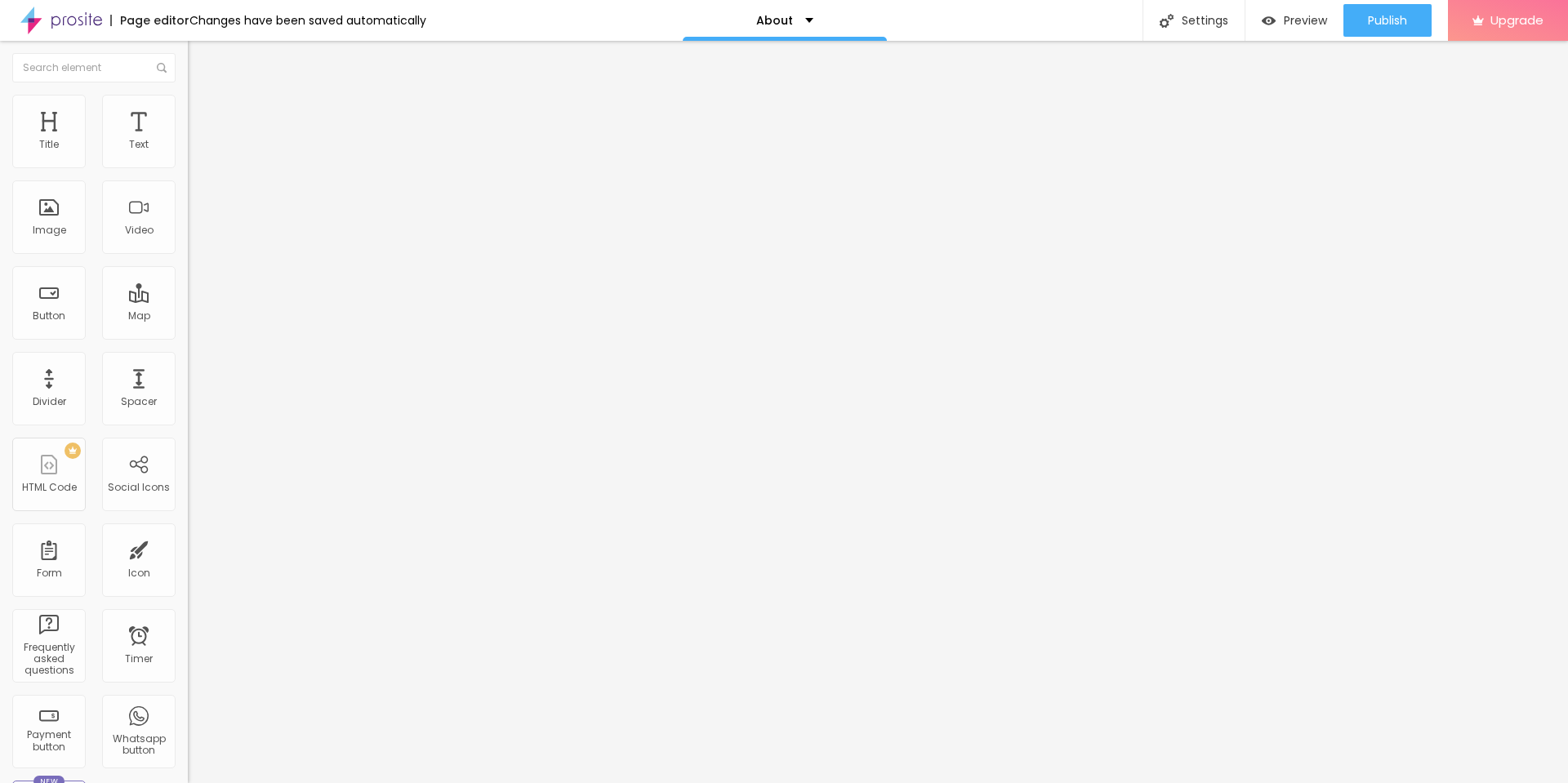
click at [287, 782] on div "Subindo 1/1 arquivos" at bounding box center [784, 788] width 1568 height 10
click at [1223, 25] on div "Settings" at bounding box center [1193, 20] width 102 height 41
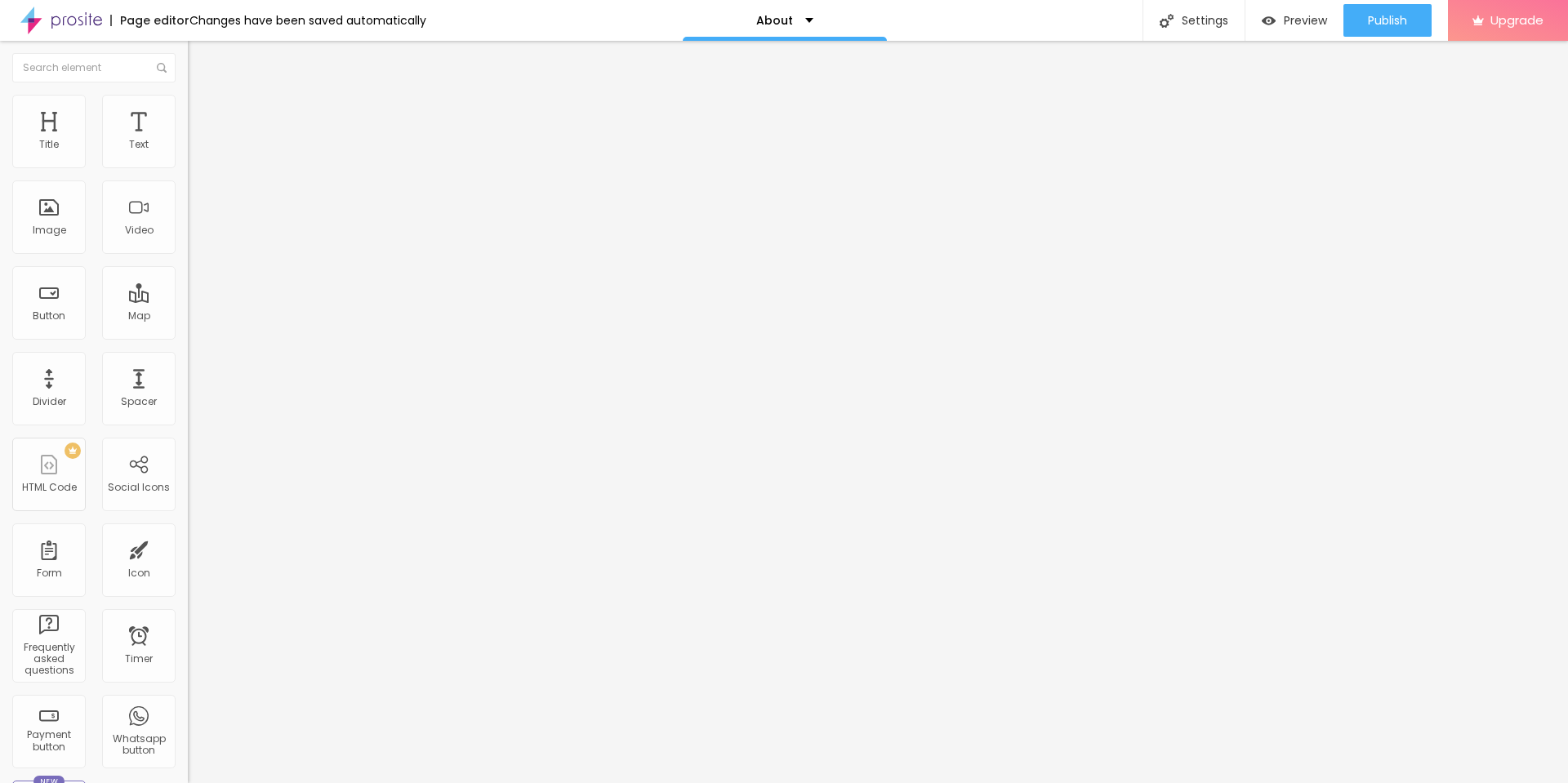
drag, startPoint x: 762, startPoint y: 498, endPoint x: 667, endPoint y: 499, distance: 95.0
type input "About | The Trust Check"
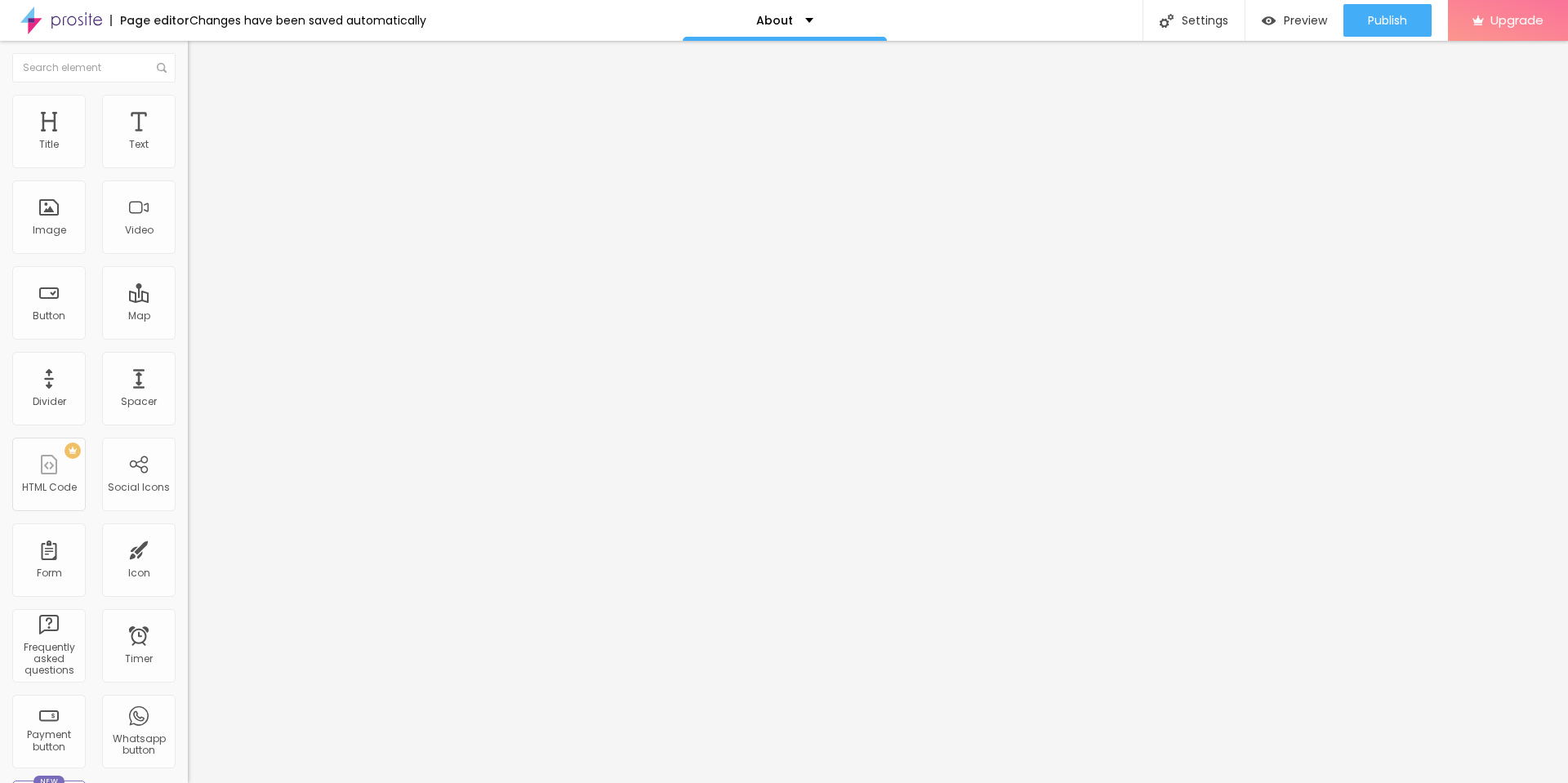
drag, startPoint x: 648, startPoint y: 358, endPoint x: 670, endPoint y: 382, distance: 32.6
paste input "| The Trust"
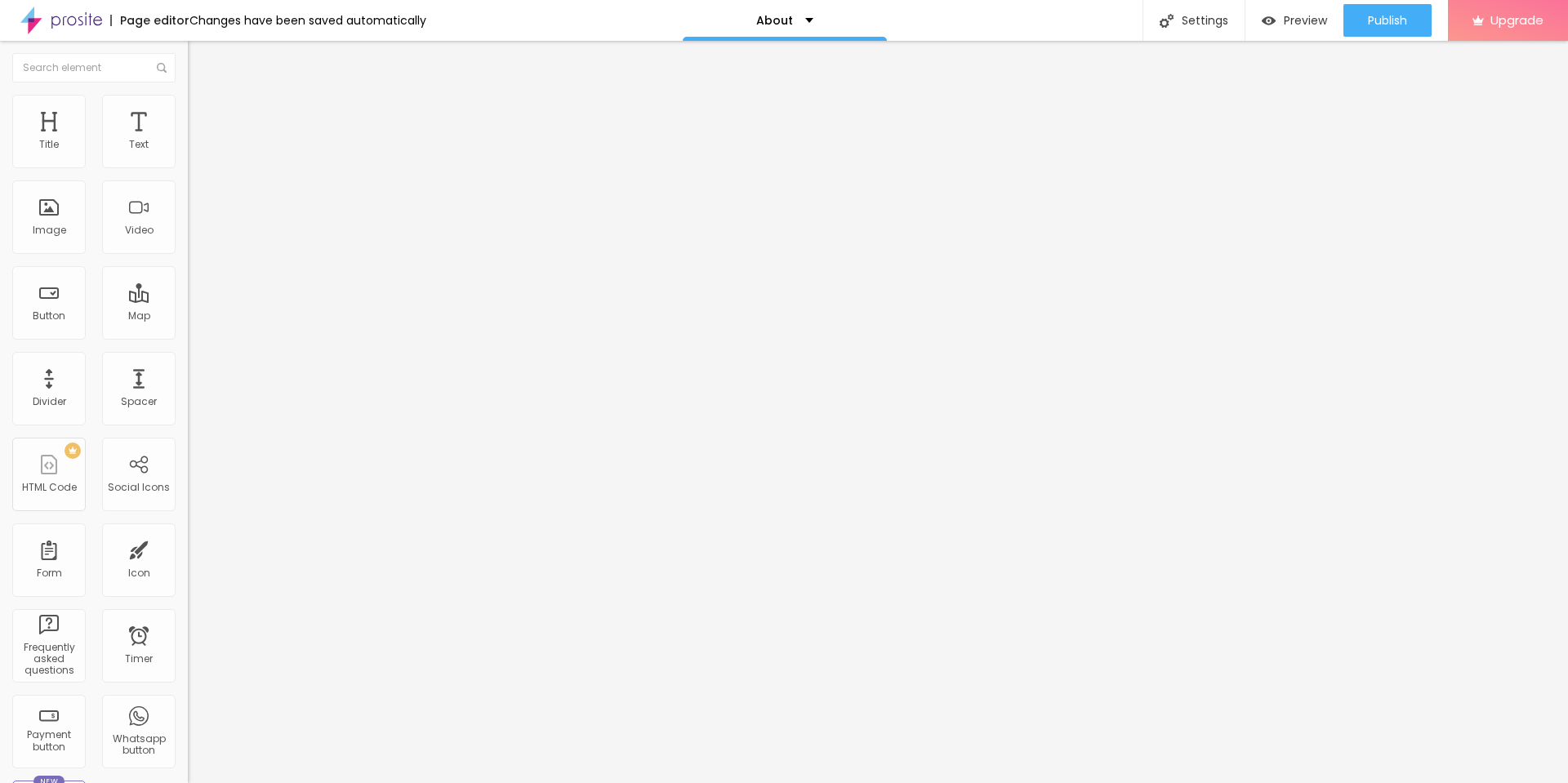
type input "About | The Trust Check"
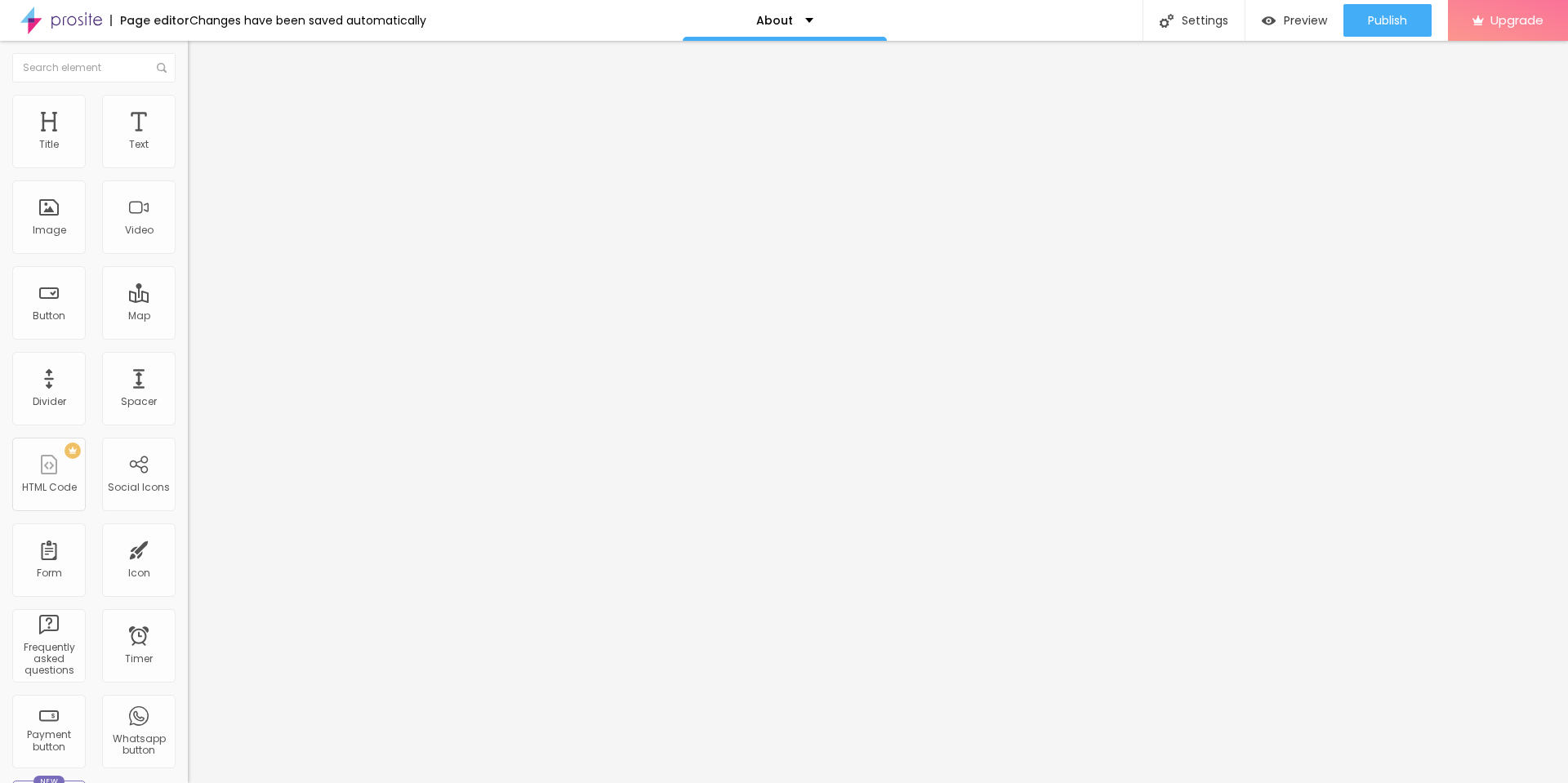
scroll to position [0, 0]
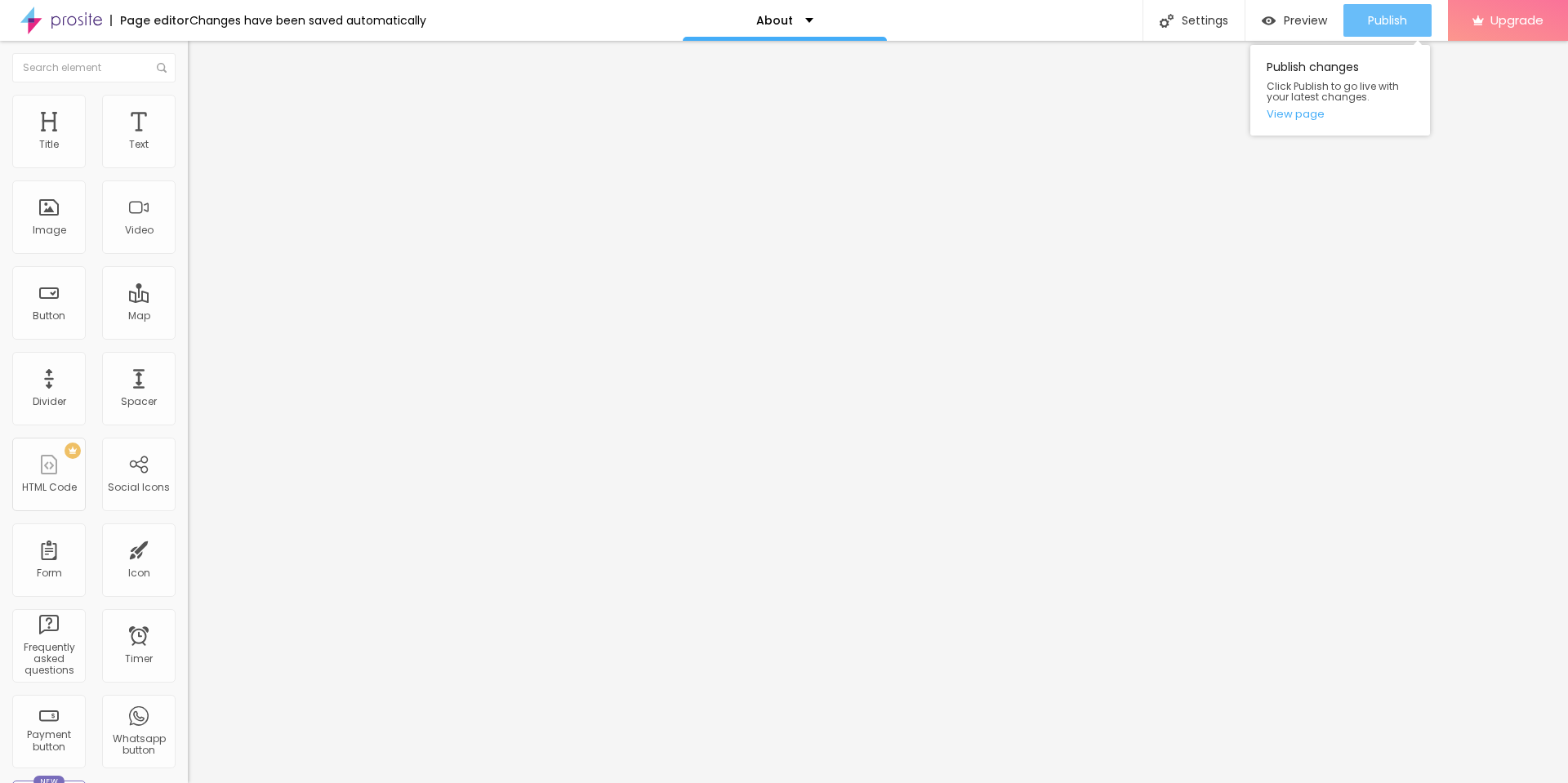
click at [1407, 18] on button "Publish" at bounding box center [1387, 20] width 89 height 32
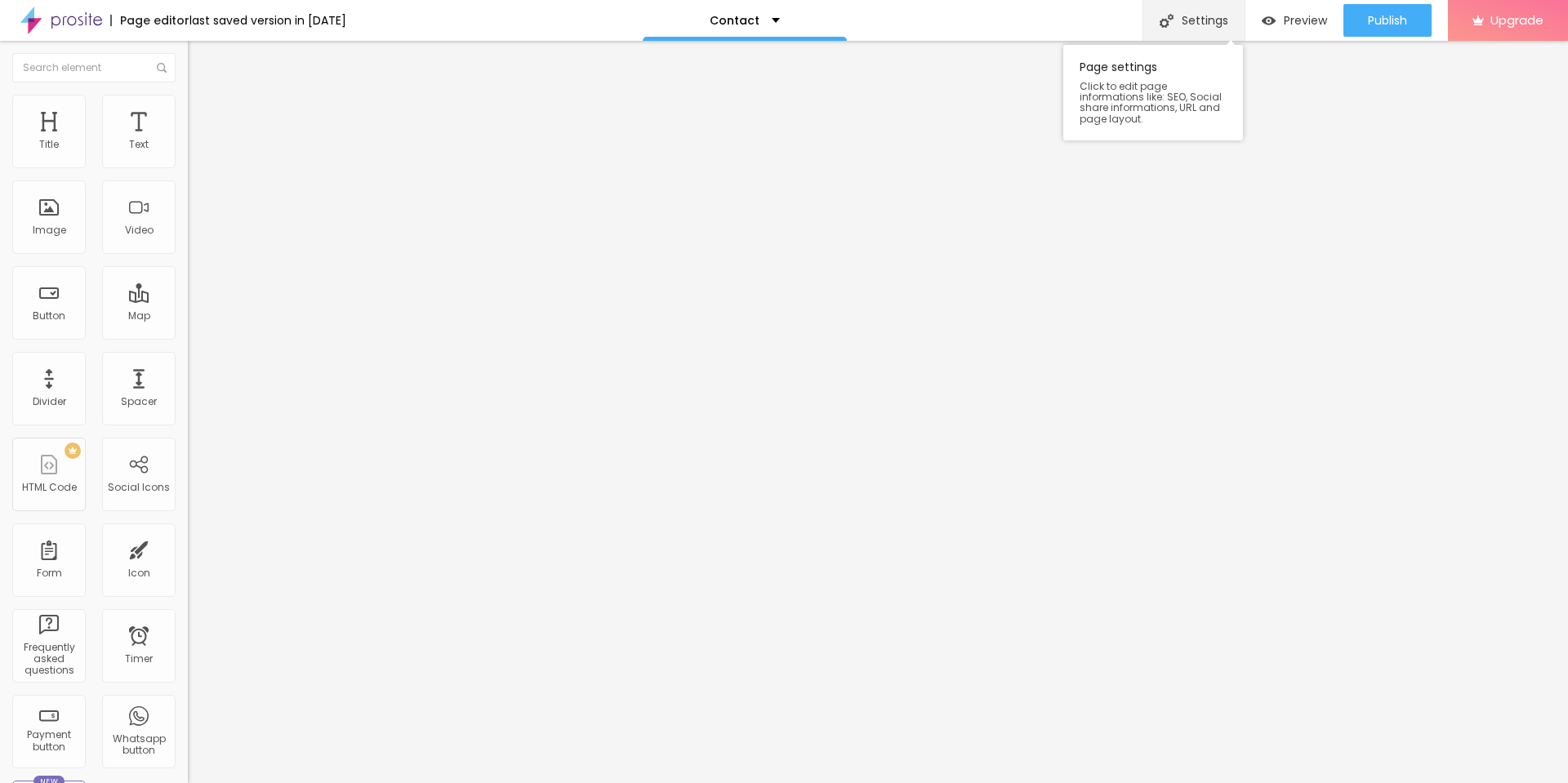
click at [1201, 20] on div "Settings" at bounding box center [1193, 20] width 102 height 41
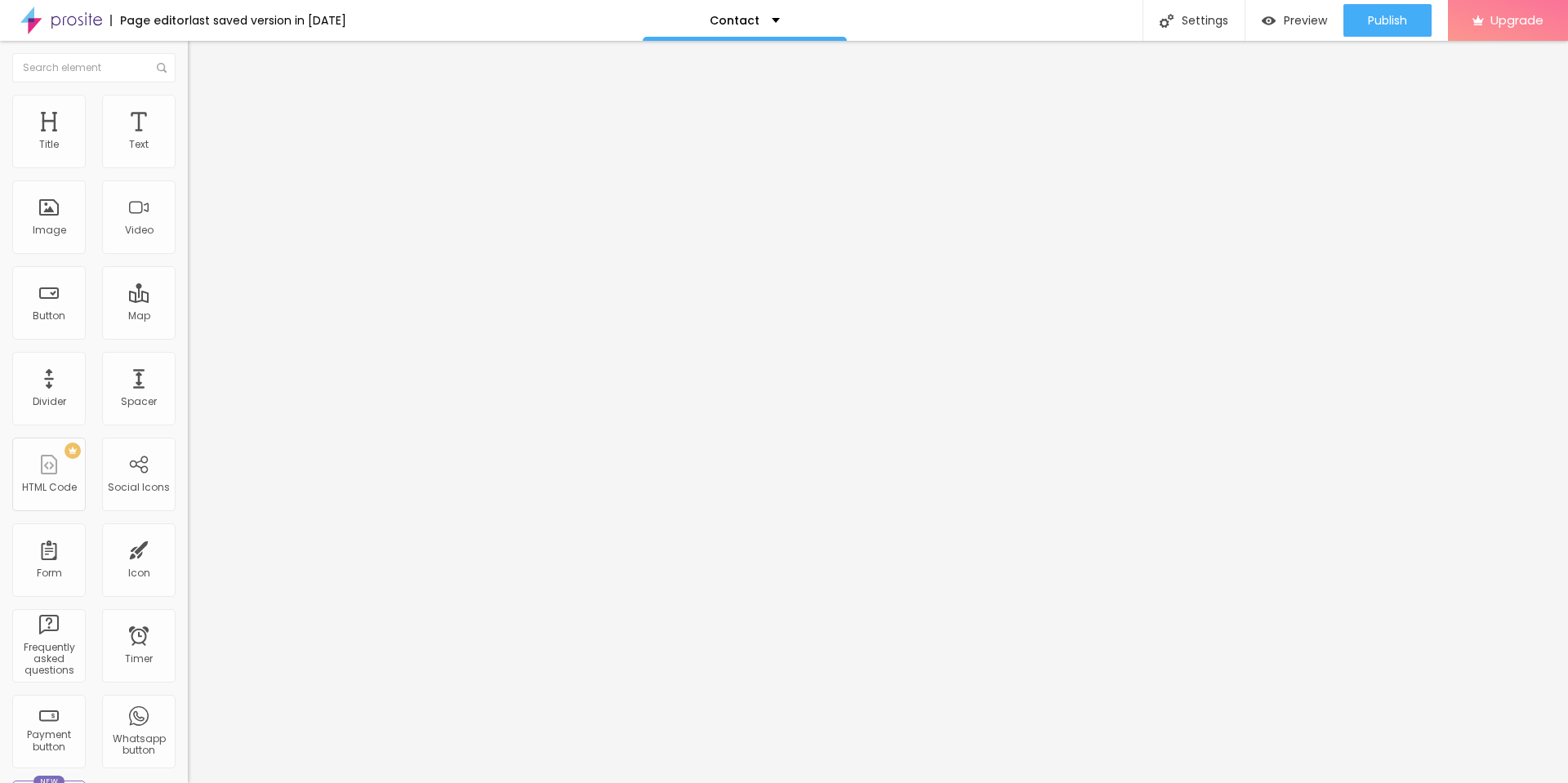
drag, startPoint x: 831, startPoint y: 358, endPoint x: 702, endPoint y: 357, distance: 129.0
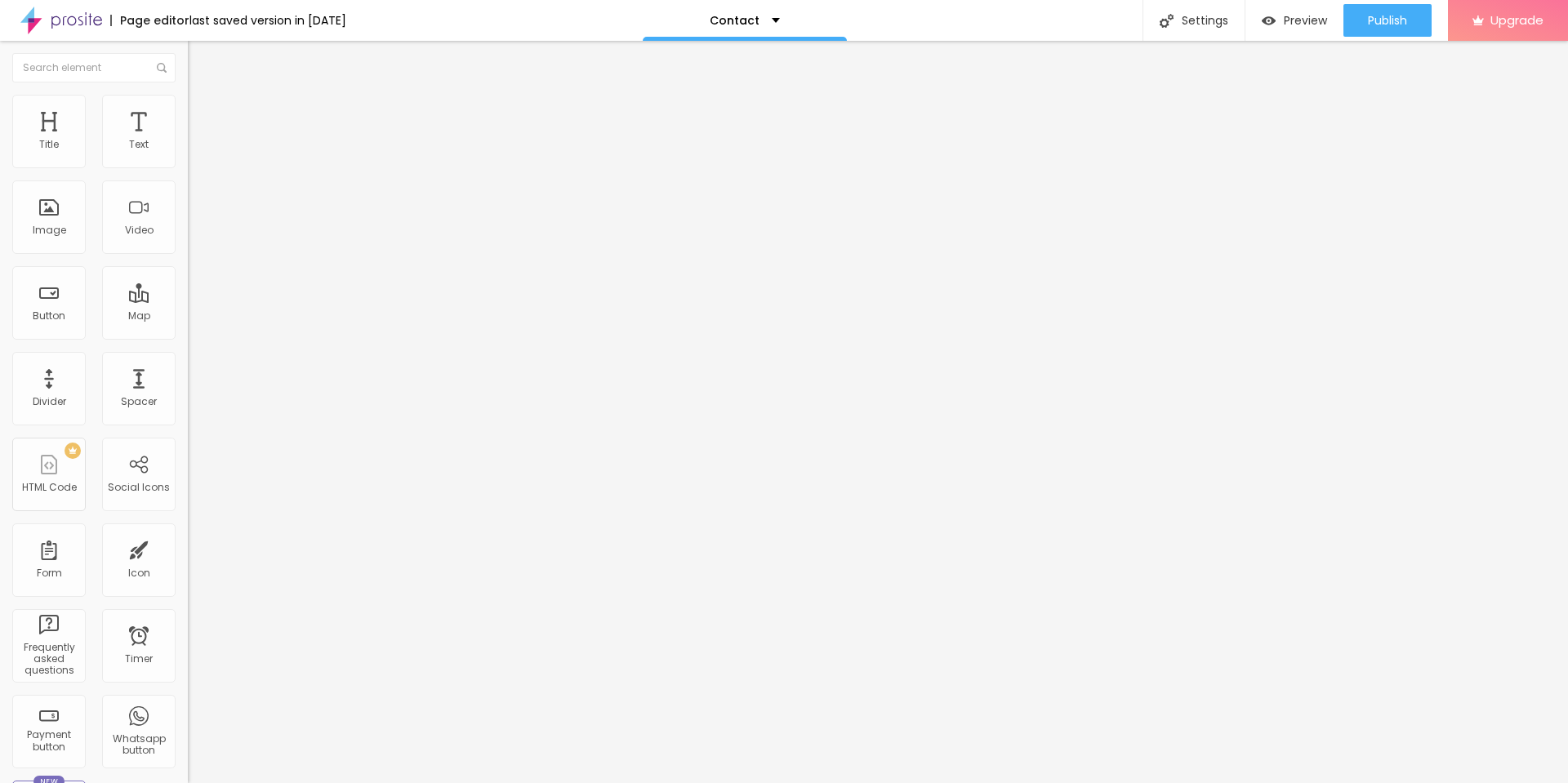
type input "Get it touch | The Trust Check"
drag, startPoint x: 705, startPoint y: 488, endPoint x: 752, endPoint y: 486, distance: 47.0
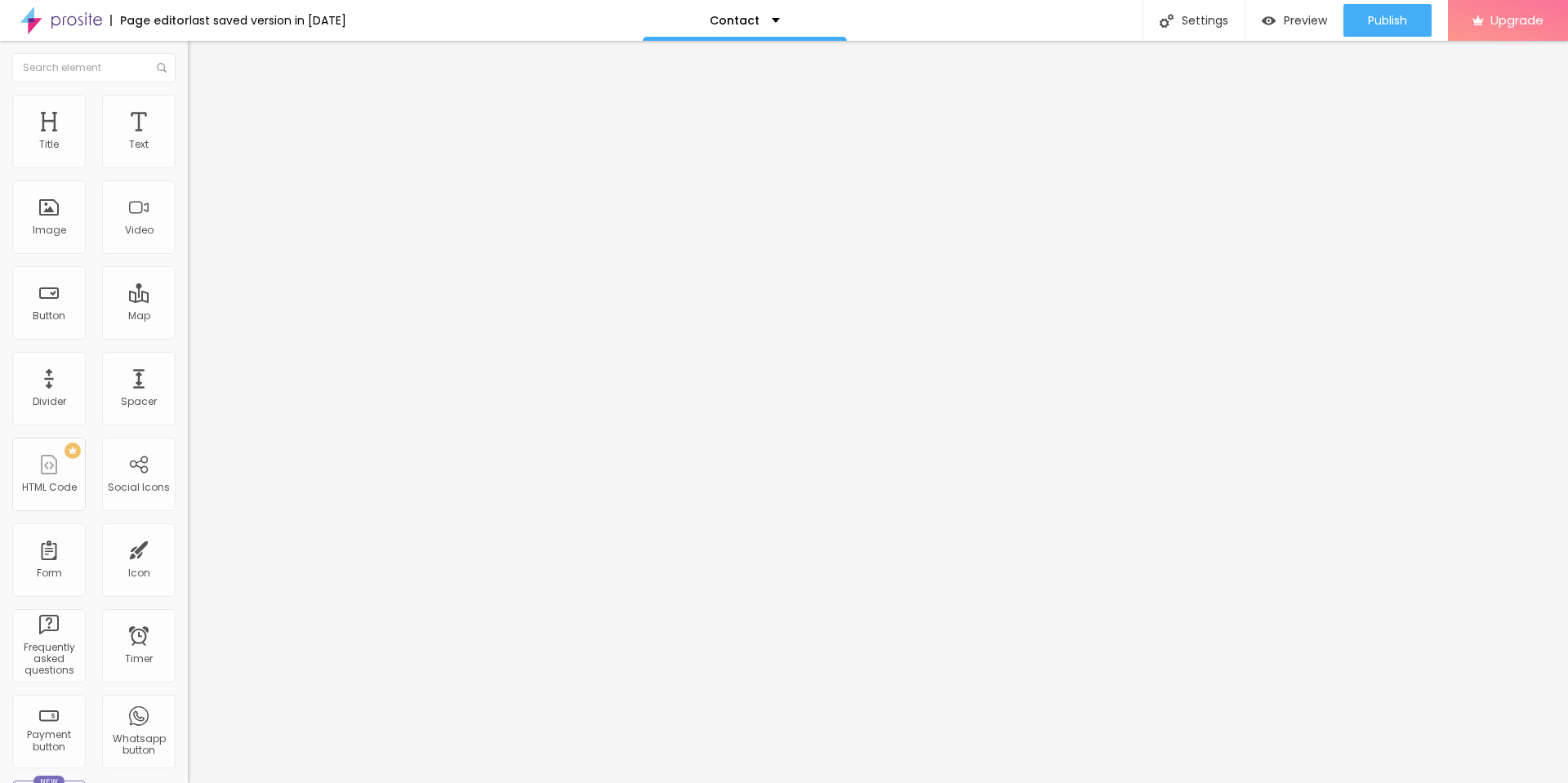
drag, startPoint x: 702, startPoint y: 484, endPoint x: 878, endPoint y: 487, distance: 176.0
paste input "Trust"
type input "Get it touch | The Trust Check"
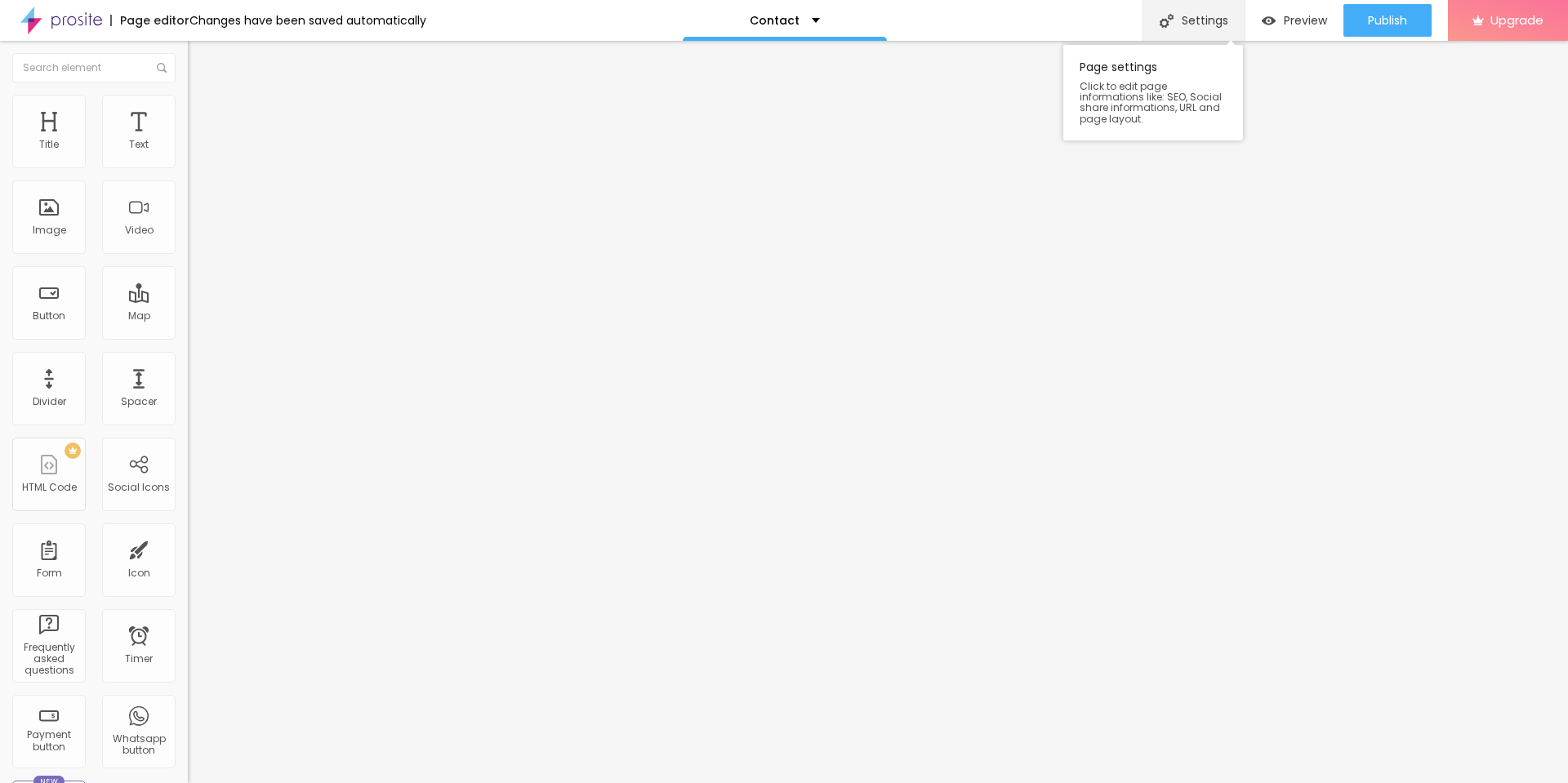
click at [1216, 21] on div "Settings" at bounding box center [1193, 20] width 102 height 41
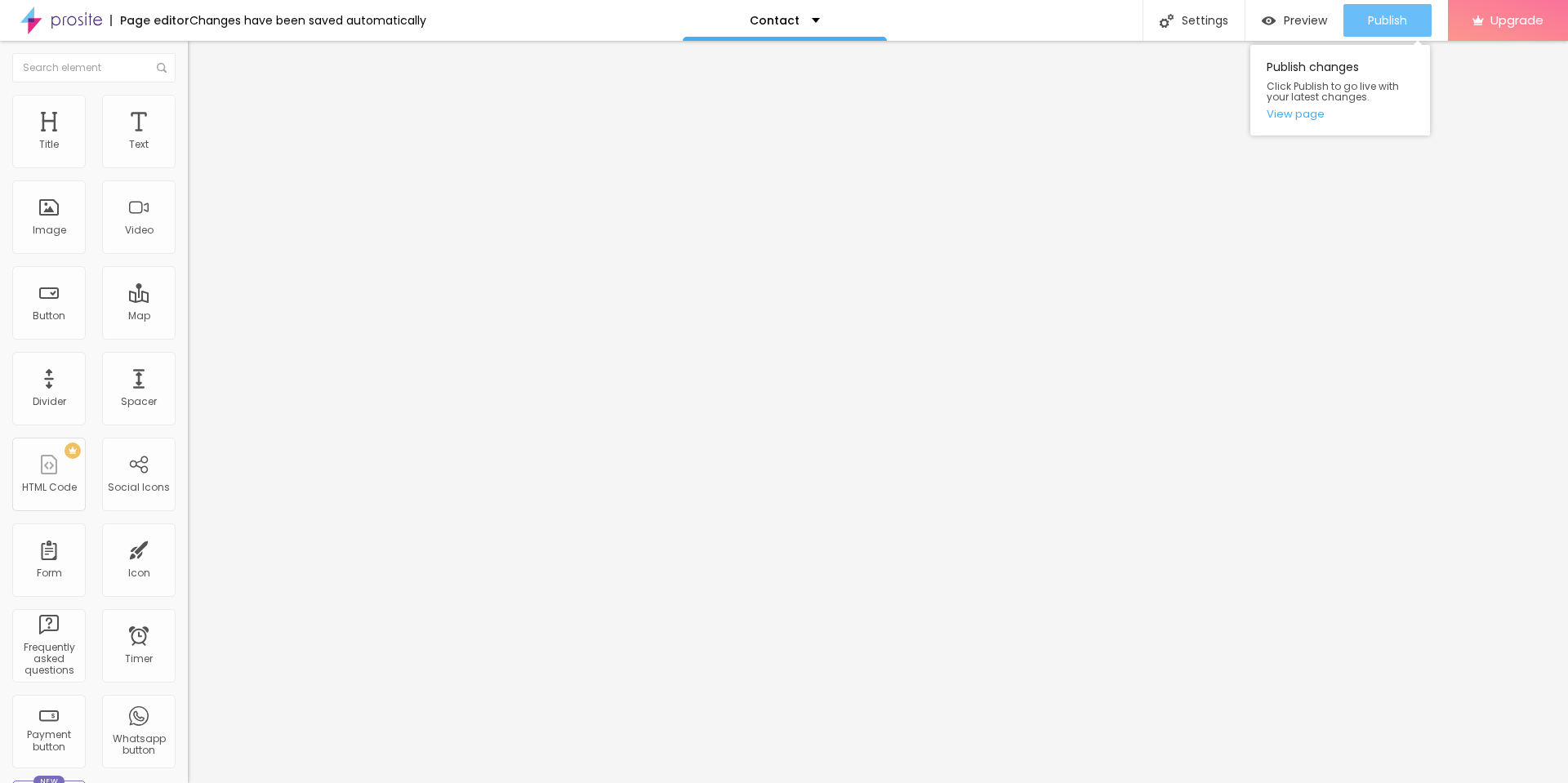
click at [1375, 16] on span "Publish" at bounding box center [1387, 21] width 39 height 13
click at [200, 62] on img "button" at bounding box center [207, 60] width 13 height 13
